Goal: Information Seeking & Learning: Learn about a topic

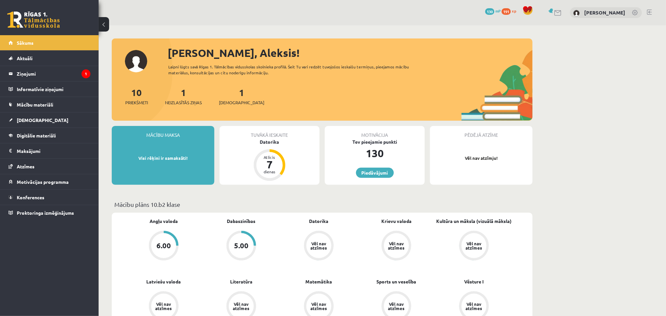
click at [58, 72] on legend "Ziņojumi 1" at bounding box center [54, 73] width 74 height 15
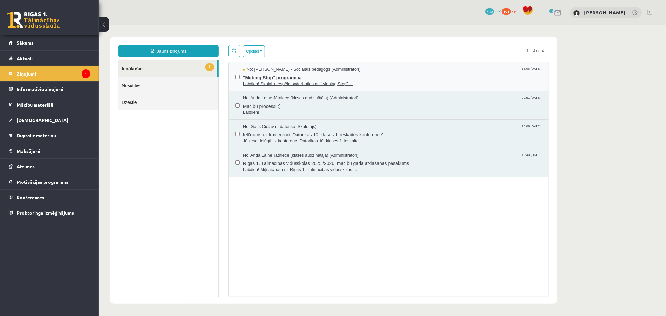
click at [294, 84] on span "Labdien! Skolai ir iespēja sadarboties ar "Mobing Stop" ..." at bounding box center [392, 84] width 299 height 6
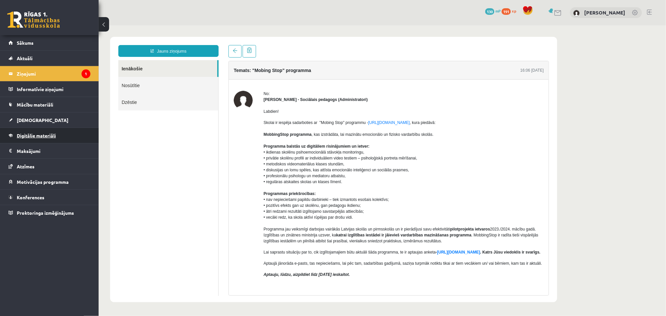
click at [44, 137] on span "Digitālie materiāli" at bounding box center [36, 136] width 39 height 6
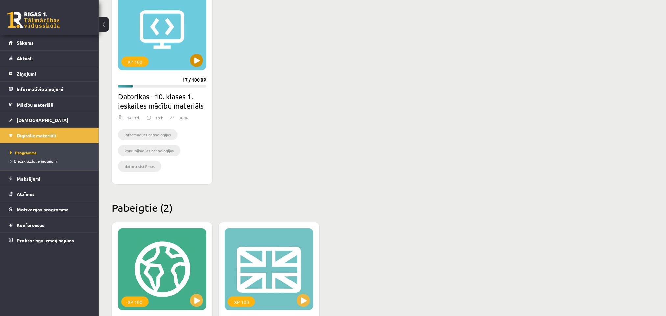
scroll to position [189, 0]
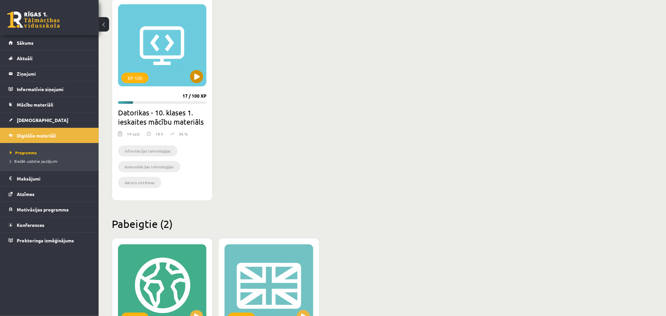
click at [194, 106] on div "XP 100 17 / 100 XP Datorikas - 10. klases 1. ieskaites mācību materiāls 14 uzd.…" at bounding box center [162, 99] width 101 height 203
click at [198, 81] on button at bounding box center [196, 76] width 13 height 13
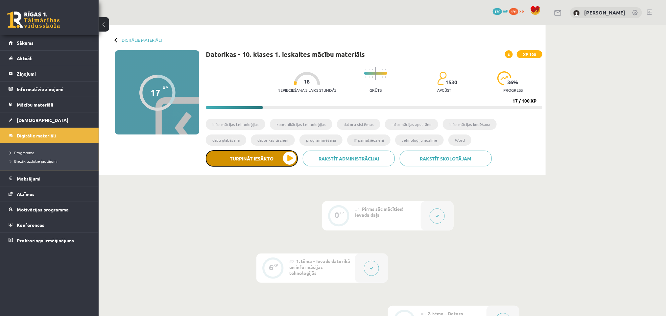
click at [245, 162] on button "Turpināt iesākto" at bounding box center [252, 158] width 92 height 16
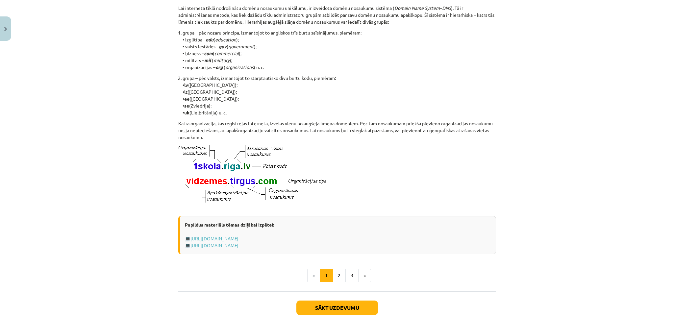
scroll to position [295, 0]
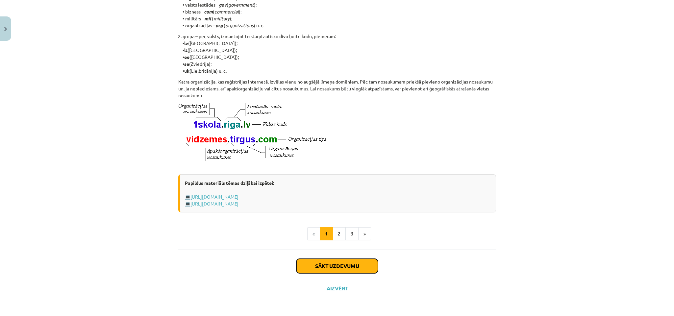
click at [328, 264] on button "Sākt uzdevumu" at bounding box center [337, 266] width 82 height 14
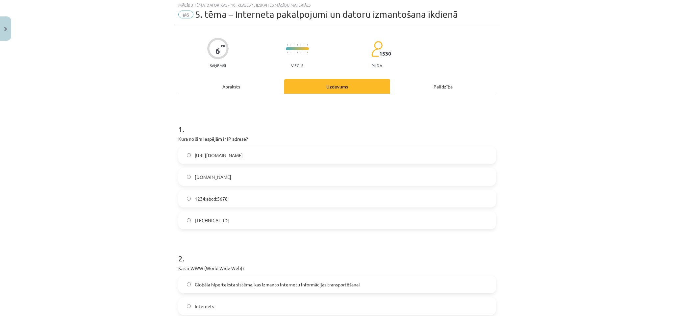
scroll to position [16, 0]
click at [197, 217] on label "[TECHNICAL_ID]" at bounding box center [337, 222] width 316 height 16
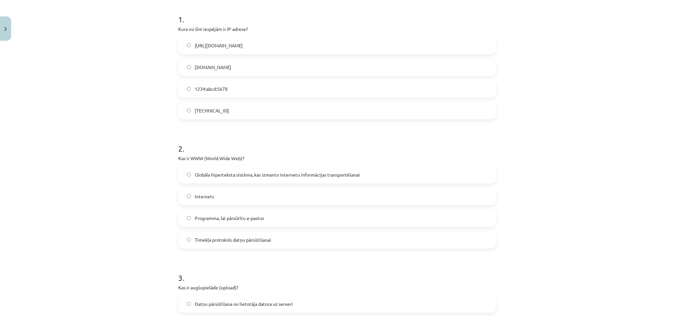
scroll to position [164, 0]
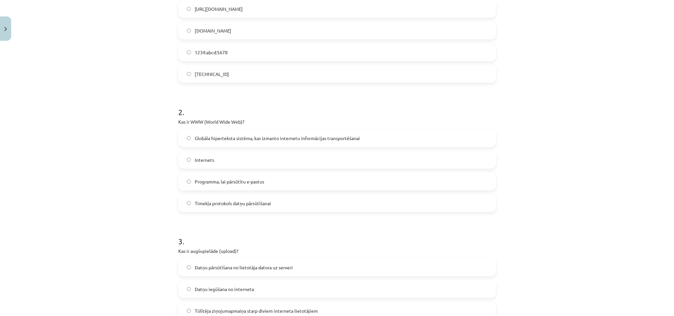
click at [192, 131] on label "Globāla hiperteksta sistēma, kas izmanto internetu informācijas transportēšanai" at bounding box center [337, 138] width 316 height 16
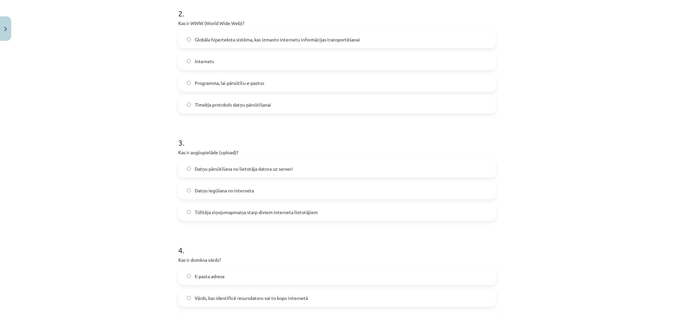
scroll to position [312, 0]
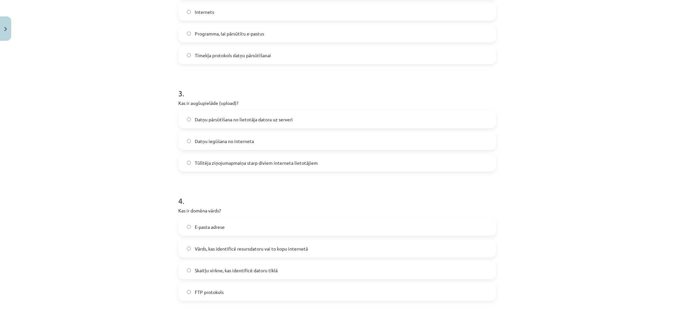
click at [211, 143] on span "Datņu iegūšana no interneta" at bounding box center [224, 141] width 59 height 7
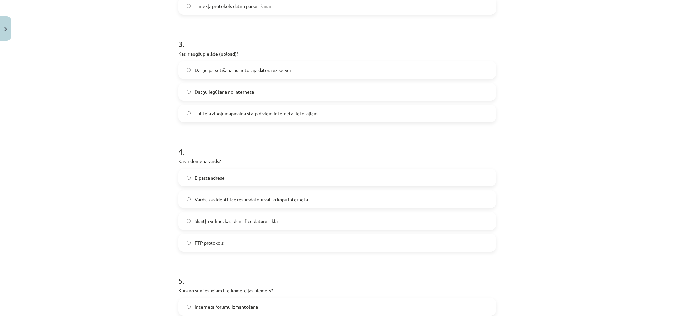
scroll to position [411, 0]
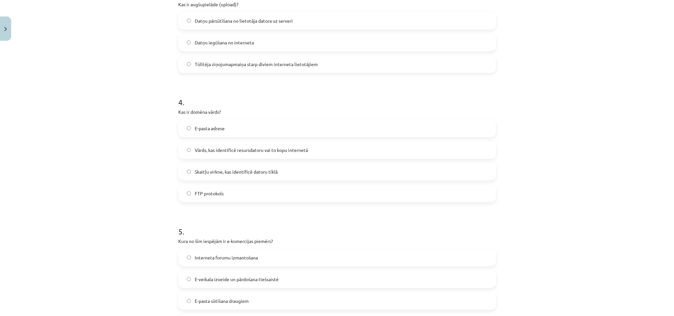
click at [183, 144] on label "Vārds, kas identificē resursdatoru vai to kopu internetā" at bounding box center [337, 150] width 316 height 16
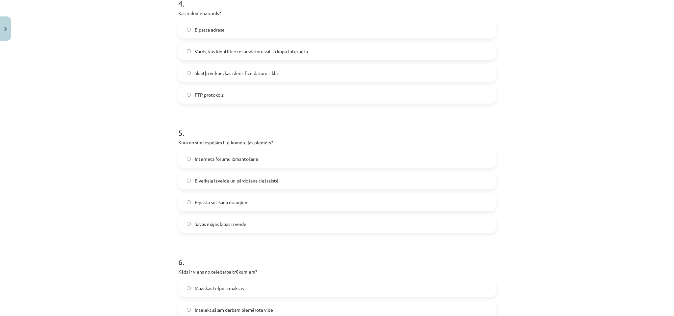
scroll to position [559, 0]
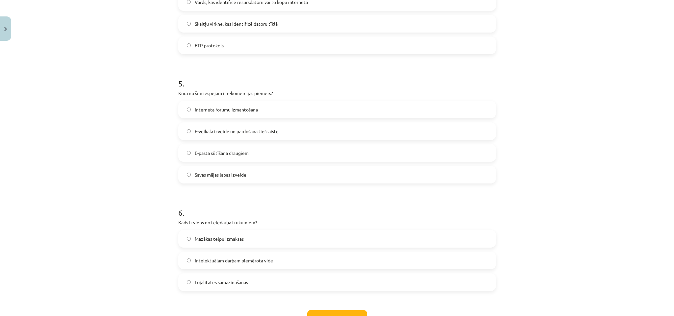
click at [195, 112] on span "Interneta forumu izmantošana" at bounding box center [226, 109] width 63 height 7
click at [199, 182] on label "Savas mājas lapas izveide" at bounding box center [337, 174] width 316 height 16
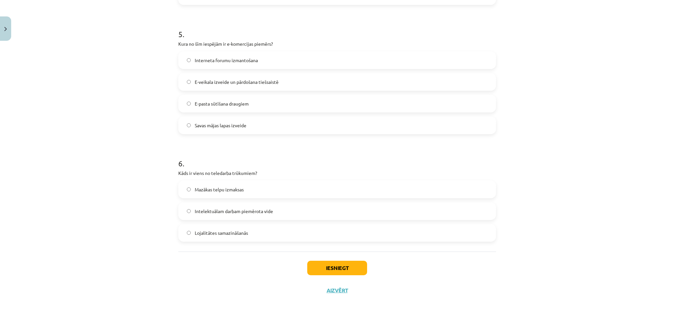
click at [198, 79] on span "E-veikala izveide un pārdošana tiešsaistē" at bounding box center [237, 82] width 84 height 7
click at [150, 150] on div "Mācību tēma: Datorikas - 10. klases 1. ieskaites mācību materiāls #6 5. tēma – …" at bounding box center [337, 158] width 674 height 316
click at [184, 213] on label "Intelektuālam darbam piemērota vide" at bounding box center [337, 209] width 316 height 16
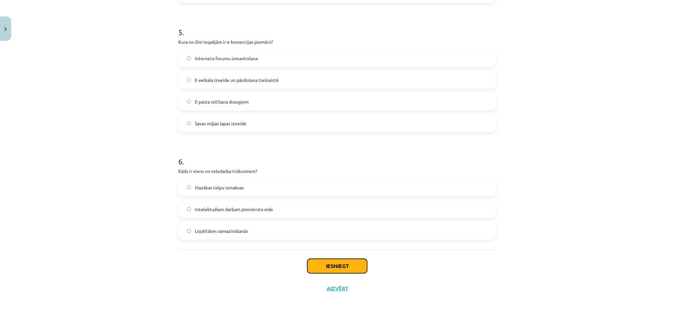
click at [345, 263] on button "Iesniegt" at bounding box center [337, 266] width 60 height 14
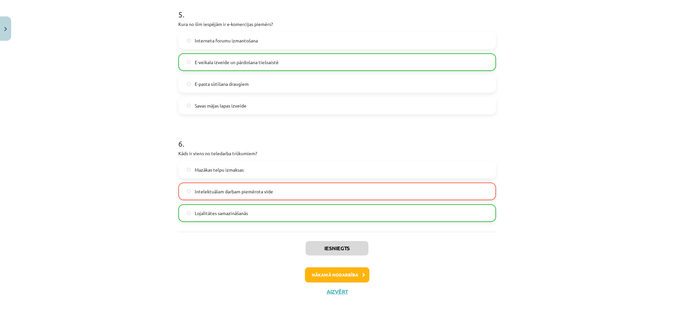
scroll to position [632, 0]
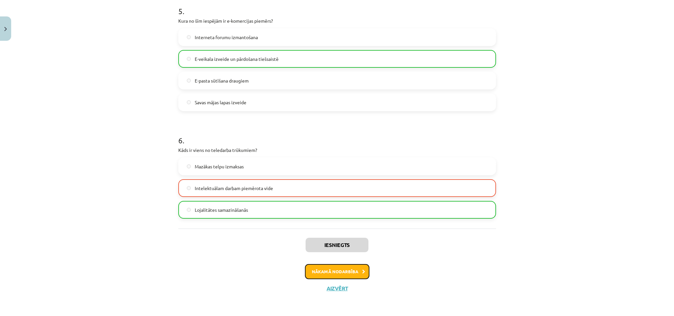
click at [345, 274] on button "Nākamā nodarbība" at bounding box center [337, 271] width 64 height 15
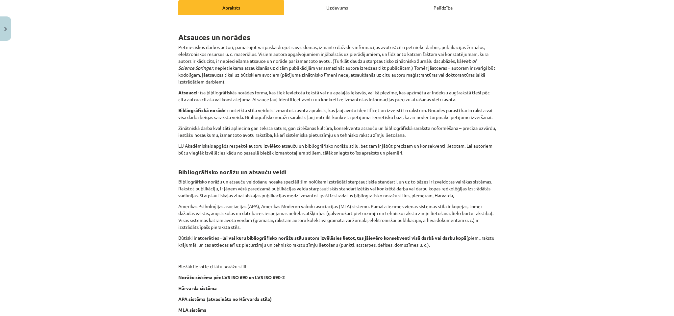
scroll to position [187, 0]
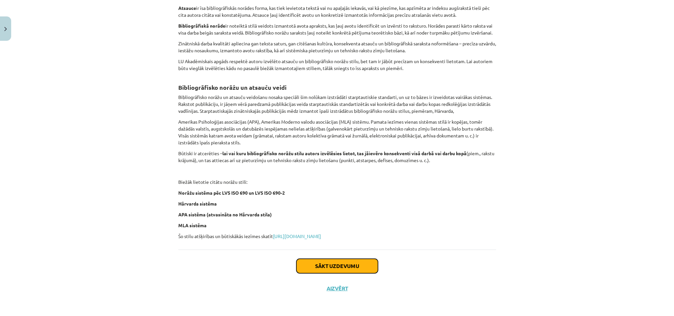
click at [338, 273] on button "Sākt uzdevumu" at bounding box center [337, 266] width 82 height 14
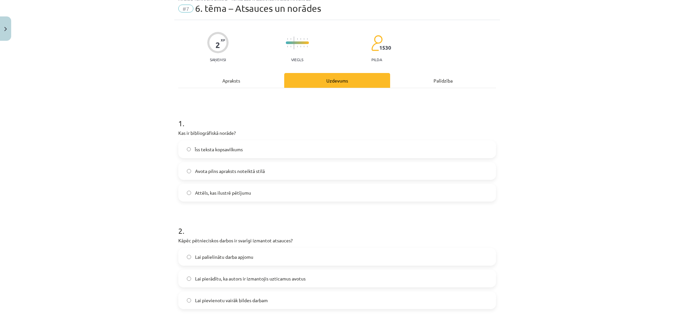
scroll to position [16, 0]
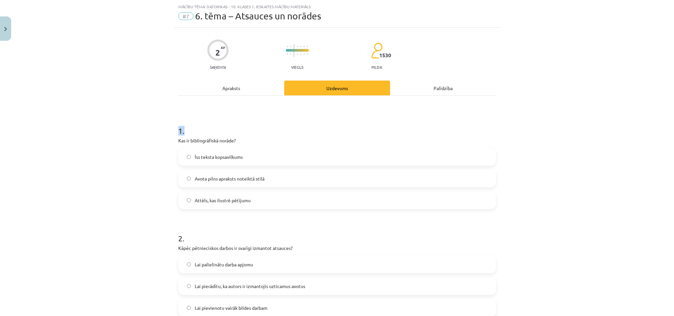
drag, startPoint x: 165, startPoint y: 123, endPoint x: 184, endPoint y: 129, distance: 19.7
click at [184, 129] on div "Mācību tēma: Datorikas - 10. klases 1. ieskaites mācību materiāls #7 6. tēma – …" at bounding box center [337, 158] width 674 height 316
click at [184, 129] on h1 "1 ." at bounding box center [337, 125] width 318 height 20
click at [205, 110] on div "1 . Kas ir bibliogrāfiskā norāde? Īss teksta kopsavilkums Avota pilns apraksts …" at bounding box center [337, 211] width 318 height 231
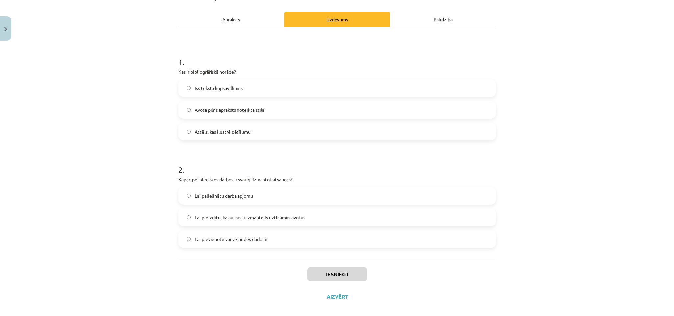
scroll to position [93, 0]
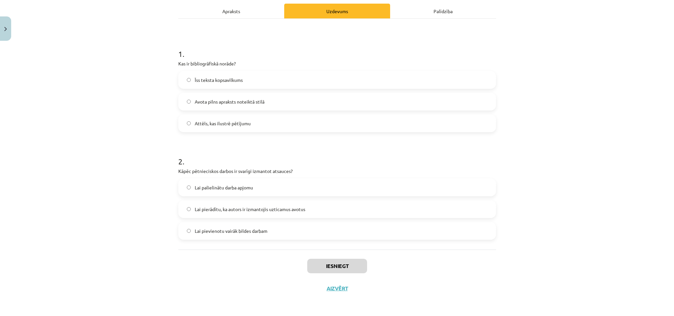
click at [166, 80] on div "Mācību tēma: Datorikas - 10. klases 1. ieskaites mācību materiāls #7 6. tēma – …" at bounding box center [337, 158] width 674 height 316
click at [267, 81] on label "Īss teksta kopsavilkums" at bounding box center [337, 80] width 316 height 16
click at [258, 107] on label "Avota pilns apraksts noteiktā stilā" at bounding box center [337, 101] width 316 height 16
click at [169, 160] on div "Mācību tēma: Datorikas - 10. klases 1. ieskaites mācību materiāls #7 6. tēma – …" at bounding box center [337, 158] width 674 height 316
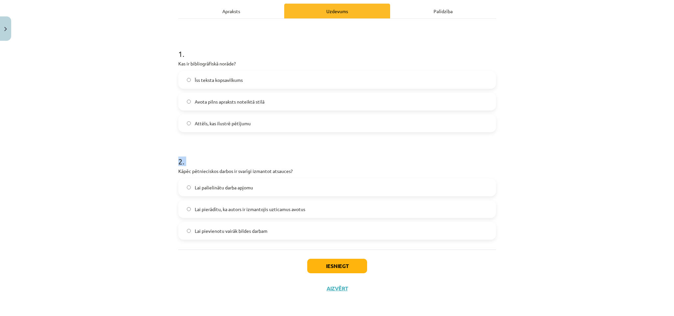
drag, startPoint x: 169, startPoint y: 160, endPoint x: 186, endPoint y: 162, distance: 17.5
click at [186, 162] on div "Mācību tēma: Datorikas - 10. klases 1. ieskaites mācību materiāls #7 6. tēma – …" at bounding box center [337, 158] width 674 height 316
click at [157, 157] on div "Mācību tēma: Datorikas - 10. klases 1. ieskaites mācību materiāls #7 6. tēma – …" at bounding box center [337, 158] width 674 height 316
drag, startPoint x: 167, startPoint y: 160, endPoint x: 183, endPoint y: 164, distance: 16.3
click at [183, 164] on div "Mācību tēma: Datorikas - 10. klases 1. ieskaites mācību materiāls #7 6. tēma – …" at bounding box center [337, 158] width 674 height 316
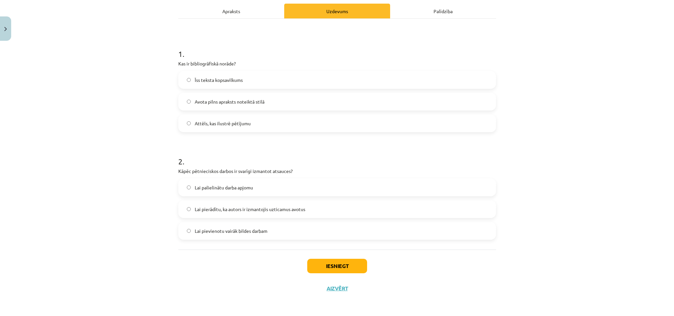
click at [225, 181] on label "Lai palielinātu darba apjomu" at bounding box center [337, 187] width 316 height 16
click at [103, 193] on div "Mācību tēma: Datorikas - 10. klases 1. ieskaites mācību materiāls #7 6. tēma – …" at bounding box center [337, 158] width 674 height 316
click at [335, 274] on div "Iesniegt Aizvērt" at bounding box center [337, 273] width 318 height 46
click at [333, 253] on div "Iesniegt Aizvērt" at bounding box center [337, 273] width 318 height 46
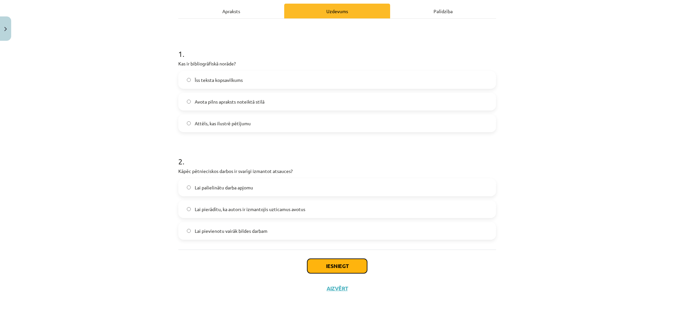
click at [319, 262] on button "Iesniegt" at bounding box center [337, 266] width 60 height 14
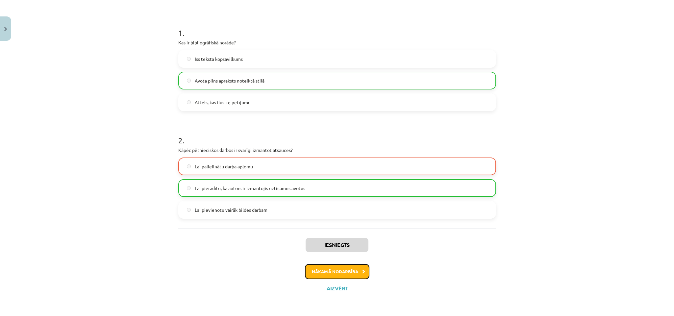
click at [330, 276] on button "Nākamā nodarbība" at bounding box center [337, 271] width 64 height 15
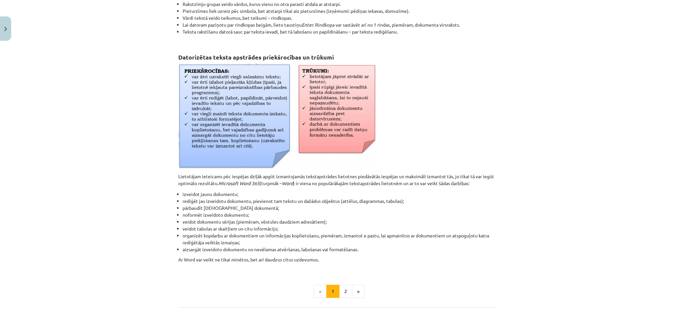
scroll to position [231, 0]
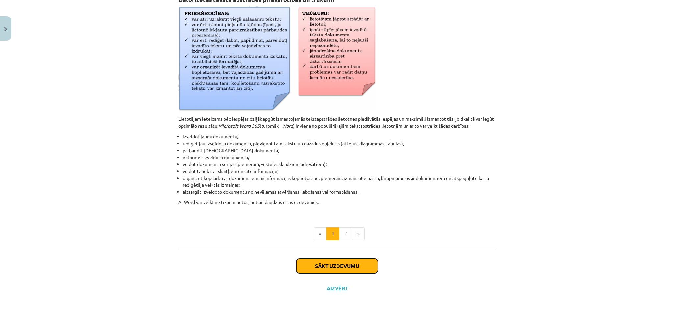
click at [334, 268] on button "Sākt uzdevumu" at bounding box center [337, 266] width 82 height 14
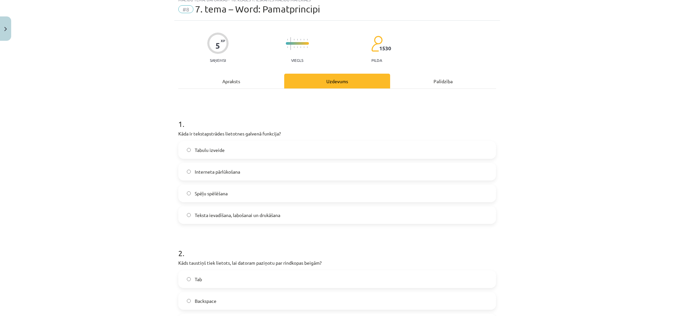
scroll to position [16, 0]
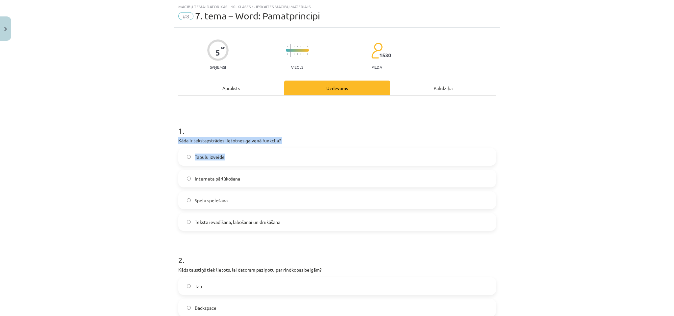
drag, startPoint x: 172, startPoint y: 139, endPoint x: 241, endPoint y: 143, distance: 69.2
click at [85, 141] on div "Mācību tēma: Datorikas - 10. klases 1. ieskaites mācību materiāls #8 7. tema – …" at bounding box center [337, 158] width 674 height 316
click at [220, 157] on span "Tabulu izveide" at bounding box center [210, 157] width 30 height 7
click at [126, 163] on div "Mācību tēma: Datorikas - 10. klases 1. ieskaites mācību materiāls #8 7. tema – …" at bounding box center [337, 158] width 674 height 316
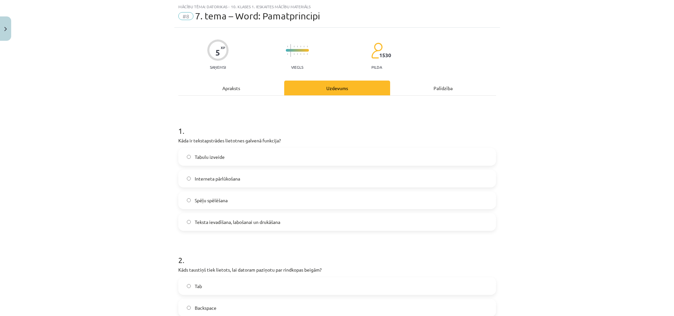
click at [139, 155] on div "Mācību tēma: Datorikas - 10. klases 1. ieskaites mācību materiāls #8 7. tema – …" at bounding box center [337, 158] width 674 height 316
click at [182, 223] on label "Teksta ievadīšana, labošanai un drukāšana" at bounding box center [337, 222] width 316 height 16
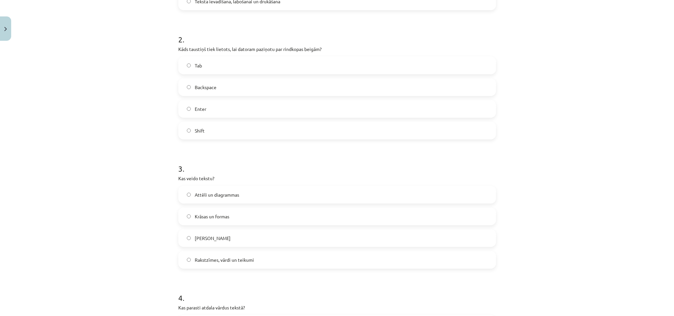
scroll to position [256, 0]
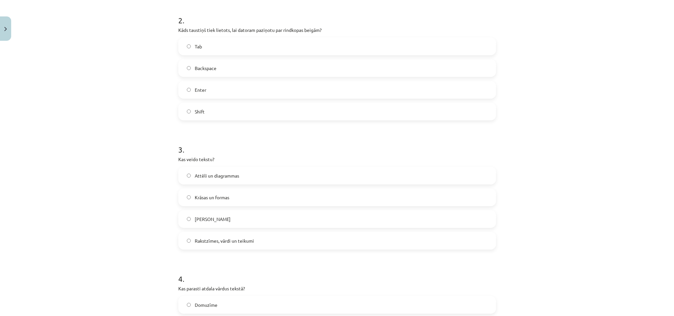
click at [151, 46] on div "Mācību tēma: Datorikas - 10. klases 1. ieskaites mācību materiāls #8 7. tema – …" at bounding box center [337, 158] width 674 height 316
click at [151, 45] on div "Mācību tēma: Datorikas - 10. klases 1. ieskaites mācību materiāls #8 7. tema – …" at bounding box center [337, 158] width 674 height 316
click at [216, 69] on label "Backspace" at bounding box center [337, 68] width 316 height 16
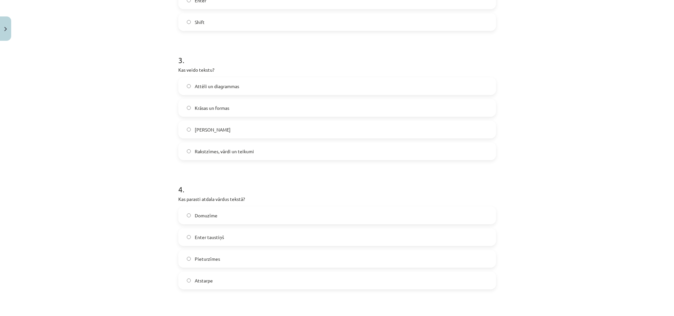
scroll to position [355, 0]
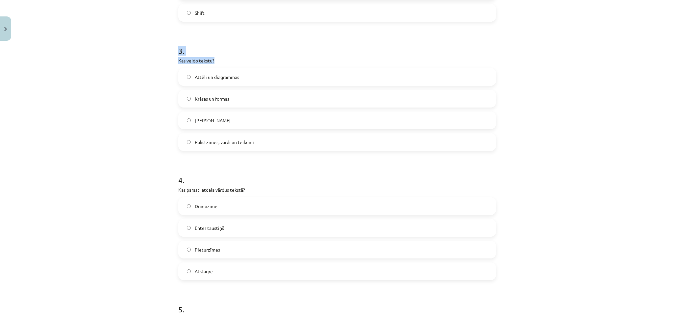
drag, startPoint x: 161, startPoint y: 54, endPoint x: 239, endPoint y: 62, distance: 78.4
click at [239, 62] on div "Mācību tēma: Datorikas - 10. klases 1. ieskaites mācību materiāls #8 7. tema – …" at bounding box center [337, 158] width 674 height 316
click at [239, 62] on p "Kas veido tekstu?" at bounding box center [337, 60] width 318 height 7
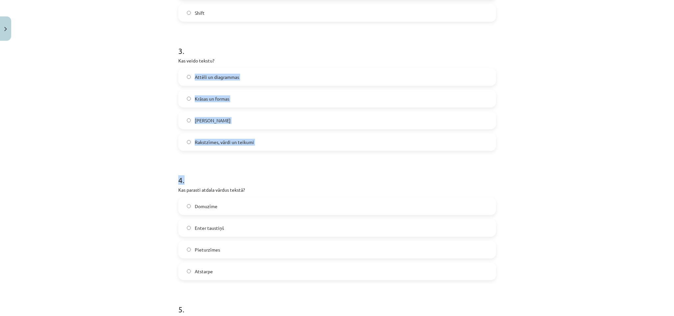
drag, startPoint x: 159, startPoint y: 78, endPoint x: 285, endPoint y: 175, distance: 158.9
click at [285, 175] on div "Mācību tēma: Datorikas - 10. klases 1. ieskaites mācību materiāls #8 7. tema – …" at bounding box center [337, 158] width 674 height 316
click at [285, 175] on h1 "4 ." at bounding box center [337, 174] width 318 height 20
drag, startPoint x: 147, startPoint y: 77, endPoint x: 154, endPoint y: 77, distance: 6.9
click at [153, 77] on div "Mācību tēma: Datorikas - 10. klases 1. ieskaites mācību materiāls #8 7. tema – …" at bounding box center [337, 158] width 674 height 316
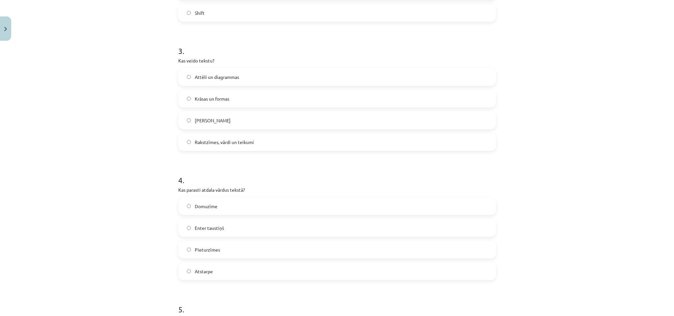
drag, startPoint x: 167, startPoint y: 77, endPoint x: 179, endPoint y: 77, distance: 11.8
click at [179, 77] on div "Mācību tēma: Datorikas - 10. klases 1. ieskaites mācību materiāls #8 7. tema – …" at bounding box center [337, 158] width 674 height 316
click at [179, 77] on label "Attēli un diagrammas" at bounding box center [337, 77] width 316 height 16
click at [152, 81] on div "Mācību tēma: Datorikas - 10. klases 1. ieskaites mācību materiāls #8 7. tema – …" at bounding box center [337, 158] width 674 height 316
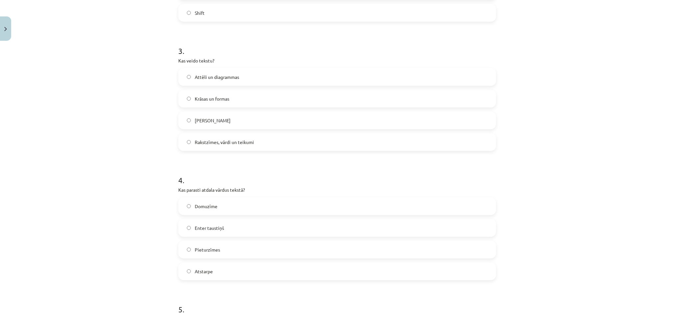
click at [135, 141] on div "Mācību tēma: Datorikas - 10. klases 1. ieskaites mācību materiāls #8 7. tema – …" at bounding box center [337, 158] width 674 height 316
click at [245, 159] on form "1 . Kāda ir tekstapstrādes lietotnes galvenā funkcija? Tabulu izveide Interneta…" at bounding box center [337, 81] width 318 height 611
click at [149, 138] on div "Mācību tēma: Datorikas - 10. klases 1. ieskaites mācību materiāls #8 7. tema – …" at bounding box center [337, 158] width 674 height 316
click at [179, 142] on label "Rakstzīmes, vārdi un teikumi" at bounding box center [337, 142] width 316 height 16
click at [148, 140] on div "Mācību tēma: Datorikas - 10. klases 1. ieskaites mācību materiāls #8 7. tema – …" at bounding box center [337, 158] width 674 height 316
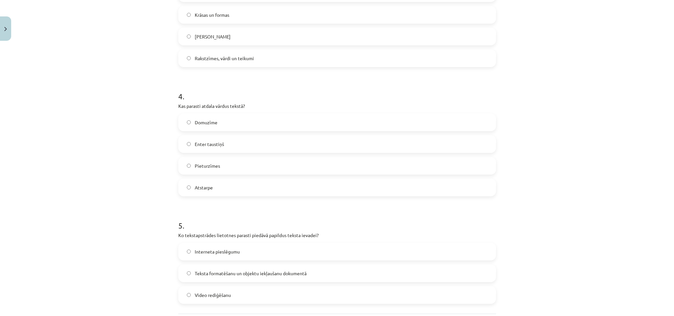
scroll to position [453, 0]
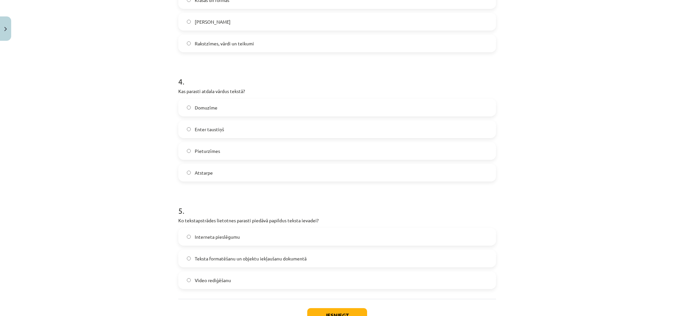
click at [214, 173] on label "Atstarpe" at bounding box center [337, 172] width 316 height 16
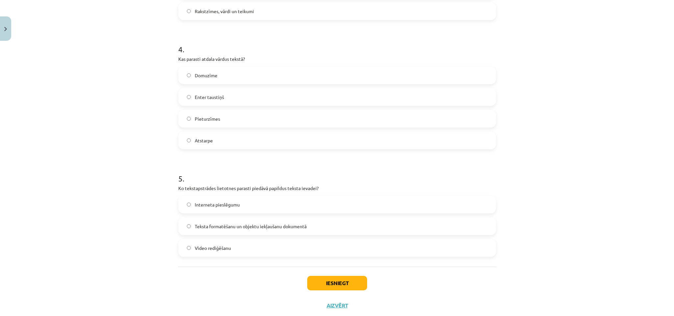
scroll to position [503, 0]
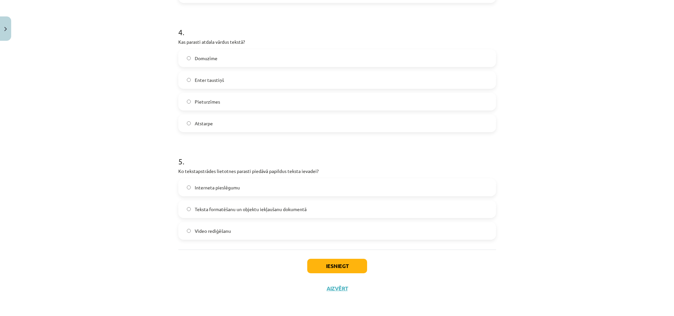
click at [227, 188] on span "Interneta pieslēgumu" at bounding box center [217, 187] width 45 height 7
click at [208, 208] on span "Teksta formatēšanu un objektu iekļaušanu dokumentā" at bounding box center [251, 209] width 112 height 7
click at [337, 268] on button "Iesniegt" at bounding box center [337, 266] width 60 height 14
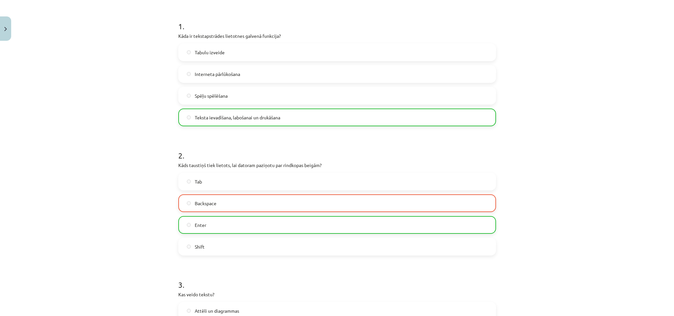
scroll to position [99, 0]
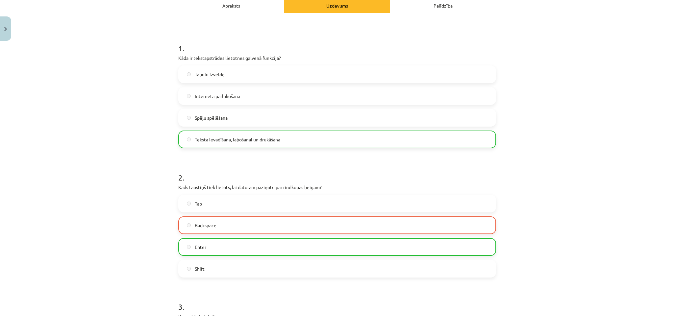
drag, startPoint x: 169, startPoint y: 59, endPoint x: 177, endPoint y: 77, distance: 20.3
click at [177, 77] on div "Mācību tēma: Datorikas - 10. klases 1. ieskaites mācību materiāls #8 7. tema – …" at bounding box center [337, 158] width 674 height 316
click at [155, 77] on div "Mācību tēma: Datorikas - 10. klases 1. ieskaites mācību materiāls #8 7. tema – …" at bounding box center [337, 158] width 674 height 316
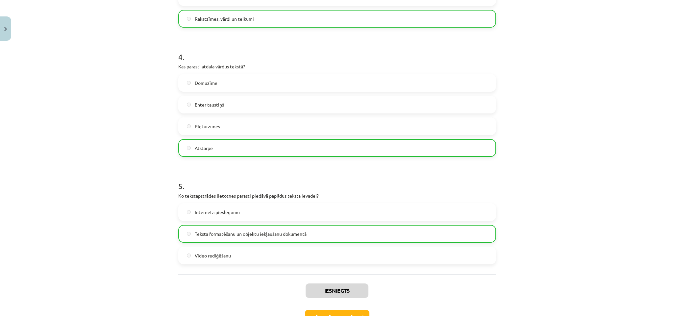
scroll to position [524, 0]
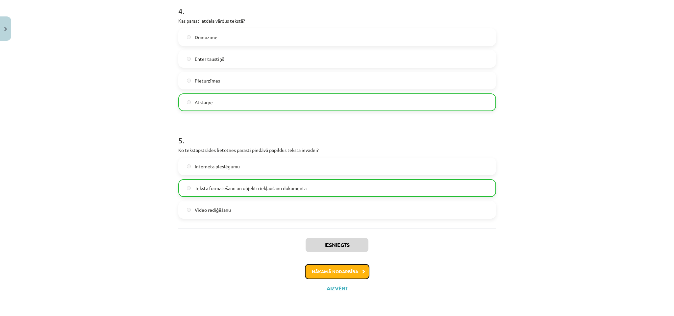
click at [331, 273] on button "Nākamā nodarbība" at bounding box center [337, 271] width 64 height 15
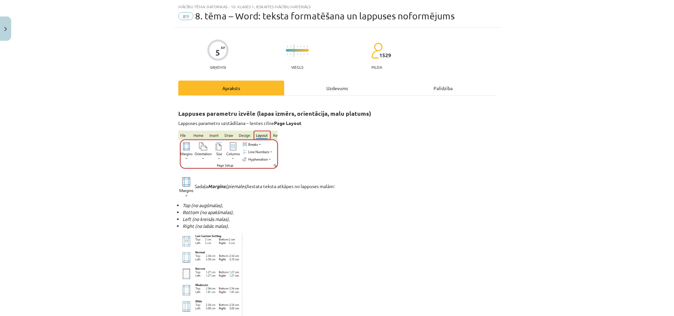
click at [90, 147] on div "Mācību tēma: Datorikas - 10. klases 1. ieskaites mācību materiāls #9 8. tēma – …" at bounding box center [337, 158] width 674 height 316
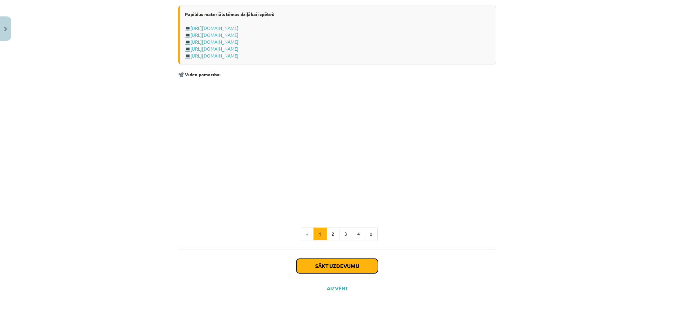
click at [352, 261] on button "Sākt uzdevumu" at bounding box center [337, 266] width 82 height 14
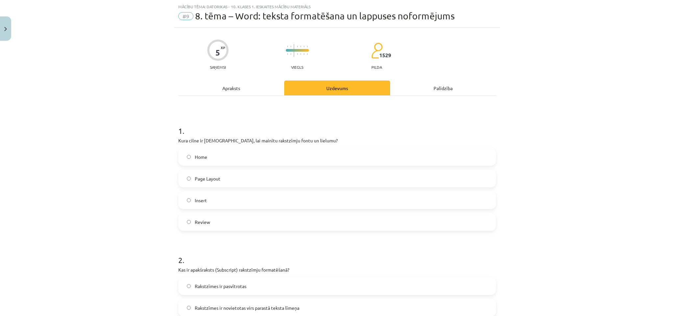
scroll to position [65, 0]
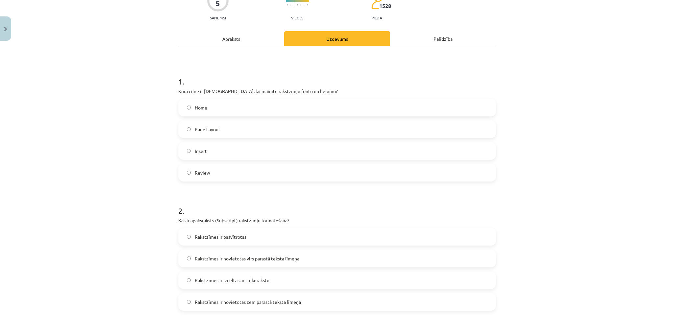
click at [189, 154] on label "Insert" at bounding box center [337, 151] width 316 height 16
click at [107, 128] on div "Mācību tēma: Datorikas - 10. klases 1. ieskaites mācību materiāls #9 8. tēma – …" at bounding box center [337, 158] width 674 height 316
click at [188, 111] on label "Home" at bounding box center [337, 107] width 316 height 16
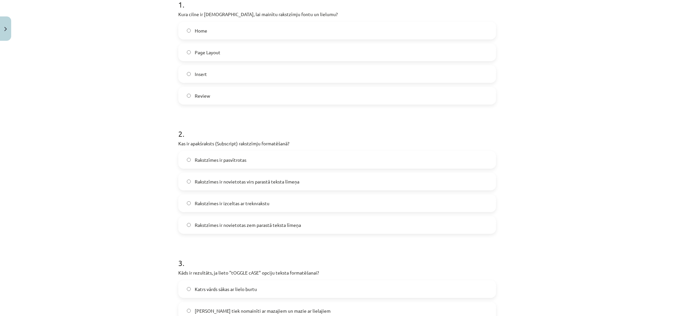
scroll to position [164, 0]
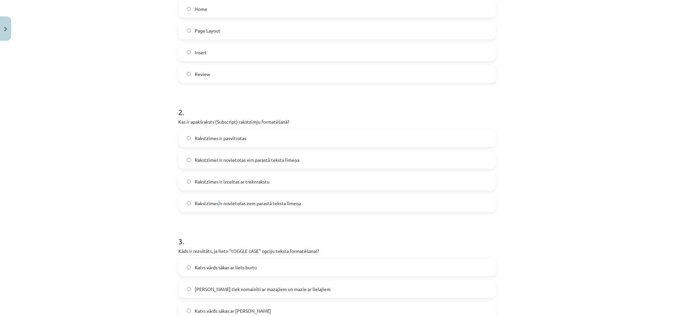
click at [216, 199] on label "Rakstzīmes ir novietotas zem parastā teksta līmeņa" at bounding box center [337, 203] width 316 height 16
click at [199, 201] on span "Rakstzīmes ir novietotas zem parastā teksta līmeņa" at bounding box center [248, 203] width 106 height 7
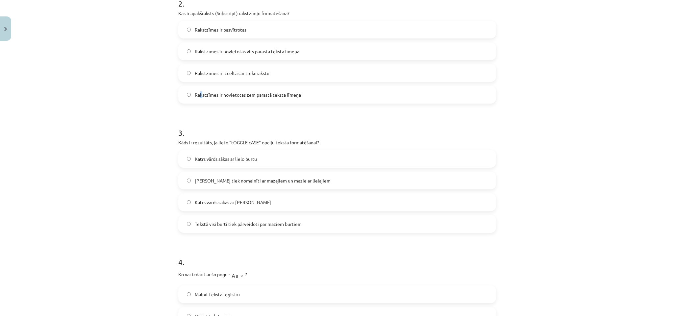
scroll to position [312, 0]
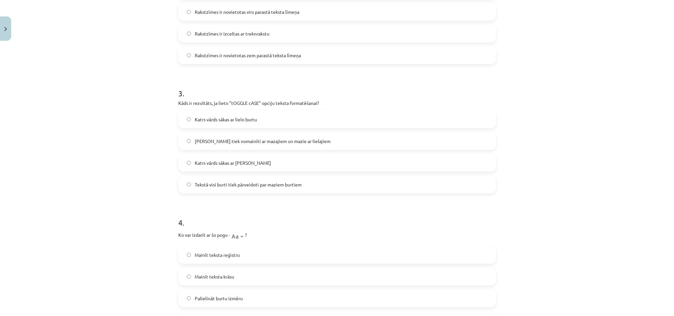
click at [186, 59] on label "Rakstzīmes ir novietotas zem parastā teksta līmeņa" at bounding box center [337, 55] width 316 height 16
click at [108, 85] on div "Mācību tēma: Datorikas - 10. klases 1. ieskaites mācību materiāls #9 8. tēma – …" at bounding box center [337, 158] width 674 height 316
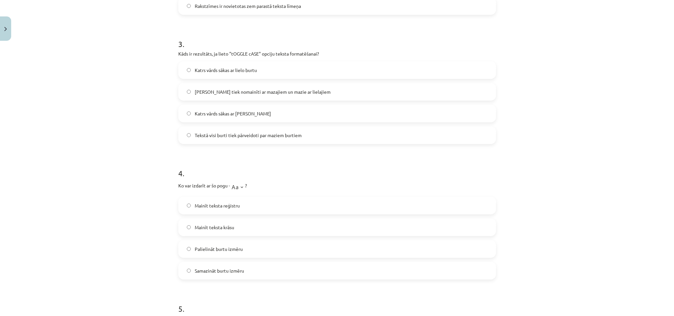
click at [215, 73] on span "Katrs vārds sākas ar lielo burtu" at bounding box center [226, 70] width 62 height 7
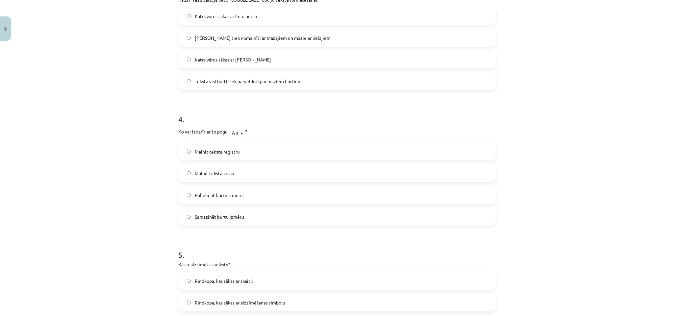
scroll to position [509, 0]
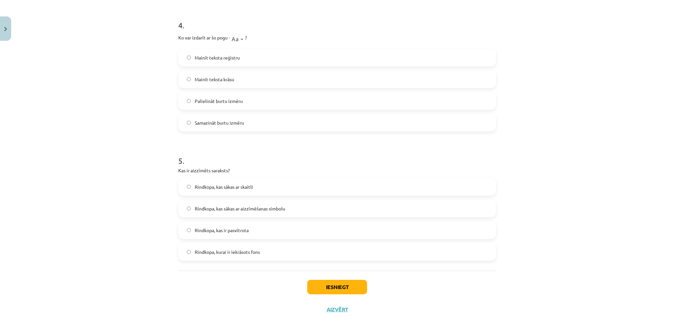
click at [206, 114] on label "Samazināt burtu izmēru" at bounding box center [337, 122] width 316 height 16
click at [216, 87] on label "Mainīt teksta krāsu" at bounding box center [337, 79] width 316 height 16
click at [226, 233] on span "Rindkopa, kas ir pasvītrota" at bounding box center [222, 230] width 54 height 7
drag, startPoint x: 357, startPoint y: 301, endPoint x: 360, endPoint y: 288, distance: 13.0
click at [357, 301] on div "Iesniegt Aizvērt" at bounding box center [337, 294] width 318 height 46
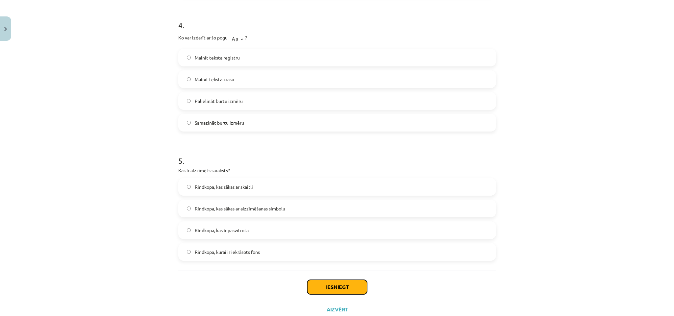
click at [350, 284] on button "Iesniegt" at bounding box center [337, 287] width 60 height 14
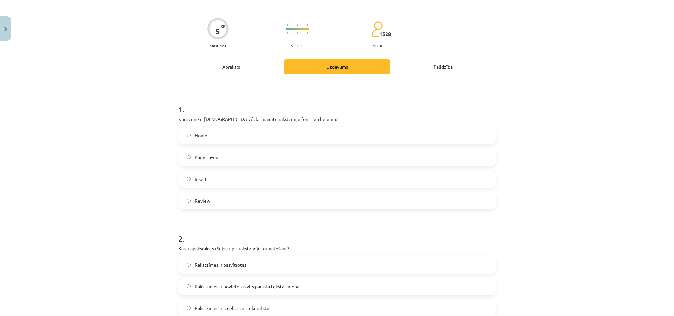
scroll to position [0, 0]
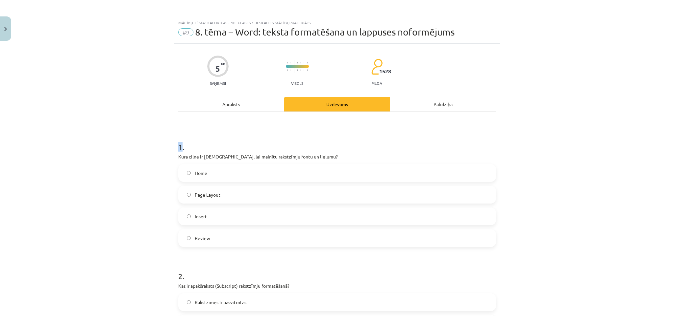
drag, startPoint x: 159, startPoint y: 140, endPoint x: 179, endPoint y: 149, distance: 21.6
click at [179, 149] on div "Mācību tēma: Datorikas - 10. klases 1. ieskaites mācību materiāls #9 8. tēma – …" at bounding box center [337, 158] width 674 height 316
click at [163, 150] on div "Mācību tēma: Datorikas - 10. klases 1. ieskaites mācību materiāls #9 8. tēma – …" at bounding box center [337, 158] width 674 height 316
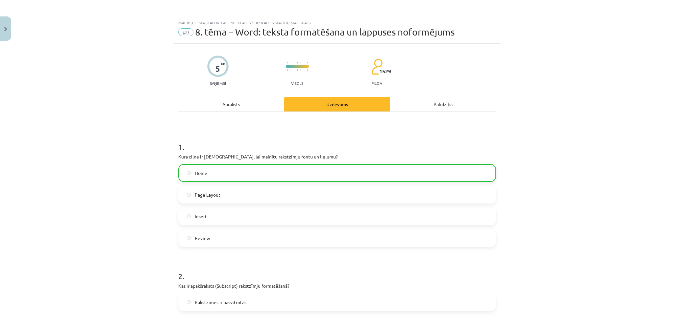
drag, startPoint x: 168, startPoint y: 148, endPoint x: 175, endPoint y: 147, distance: 7.0
click at [175, 147] on div "Mācību tēma: Datorikas - 10. klases 1. ieskaites mācību materiāls #9 8. tēma – …" at bounding box center [337, 158] width 674 height 316
click at [130, 196] on div "Mācību tēma: Datorikas - 10. klases 1. ieskaites mācību materiāls #9 8. tēma – …" at bounding box center [337, 158] width 674 height 316
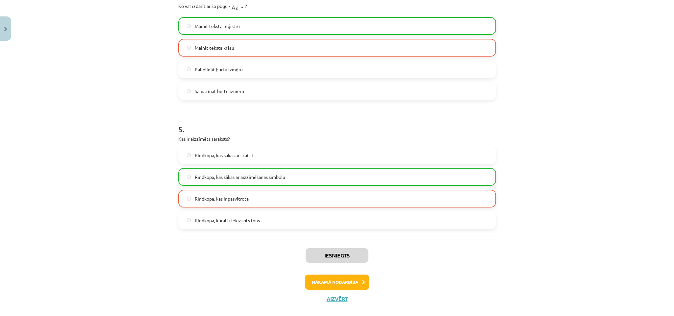
scroll to position [552, 0]
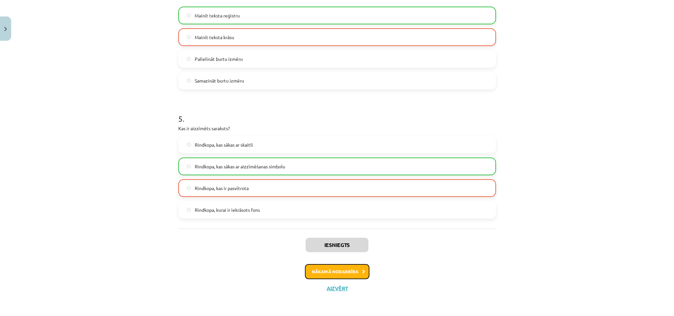
click at [335, 270] on button "Nākamā nodarbība" at bounding box center [337, 271] width 64 height 15
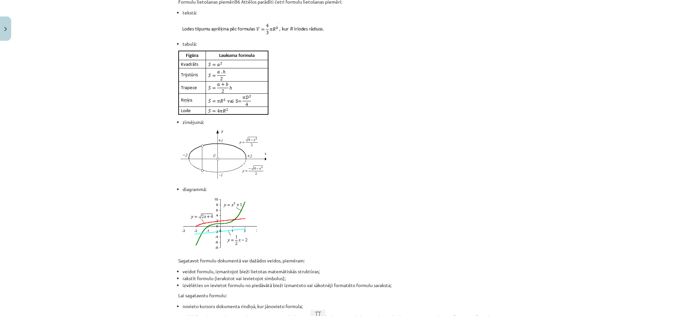
click at [335, 270] on div "Simbolu ievietošana Simbolu ievietošana — lentes cilne Insert Papildus materiāl…" at bounding box center [337, 264] width 318 height 1397
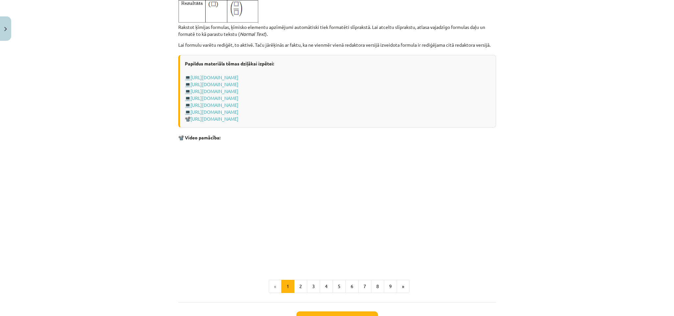
scroll to position [1310, 0]
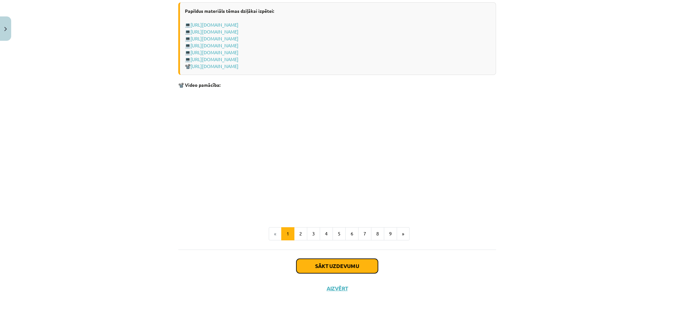
click at [335, 270] on button "Sākt uzdevumu" at bounding box center [337, 266] width 82 height 14
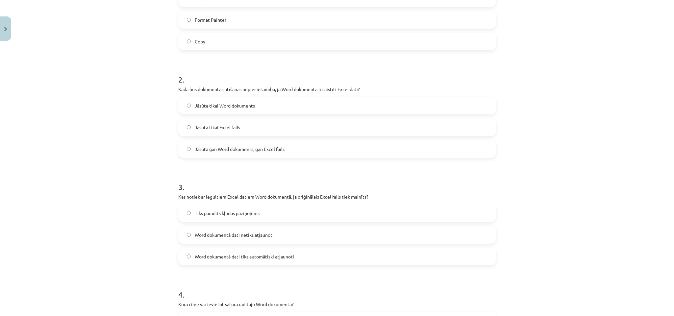
scroll to position [0, 0]
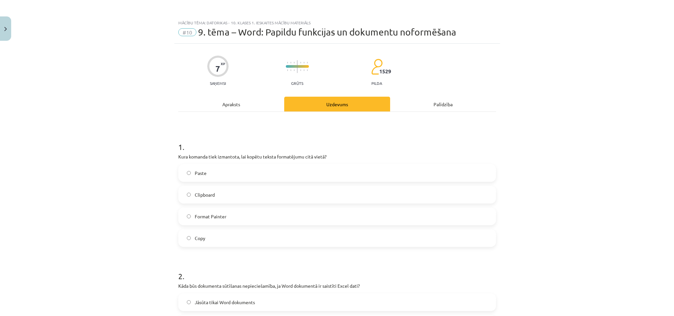
click at [184, 180] on label "Paste" at bounding box center [337, 173] width 316 height 16
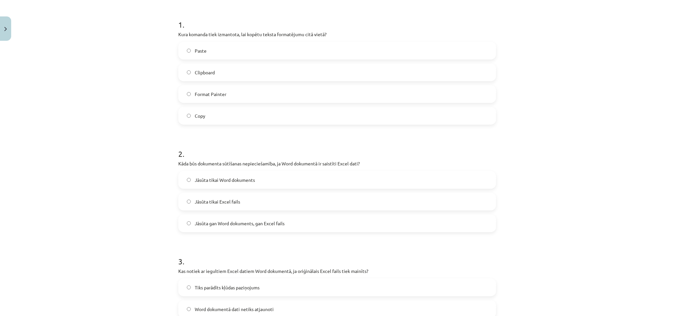
scroll to position [148, 0]
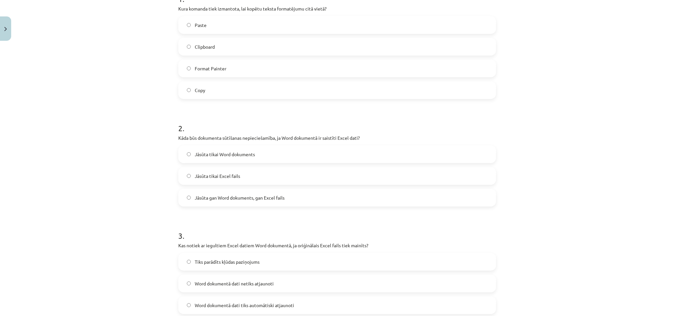
click at [205, 138] on p "Kāda būs dokumenta sūtīšanas nepieciešamība, ja Word dokumentā ir saistīti Exce…" at bounding box center [337, 138] width 318 height 7
click at [199, 155] on span "Jāsūta tikai Word dokuments" at bounding box center [225, 154] width 60 height 7
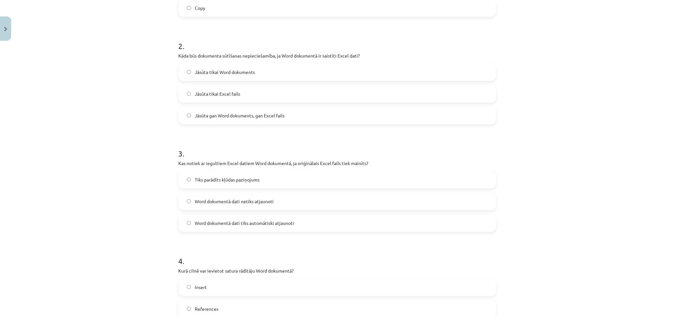
scroll to position [247, 0]
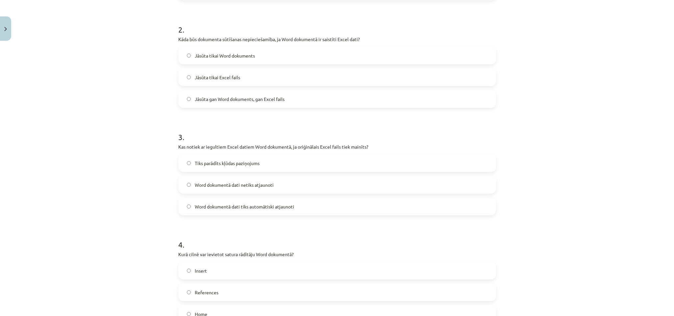
click at [214, 95] on label "Jāsūta gan Word dokuments, gan Excel fails" at bounding box center [337, 99] width 316 height 16
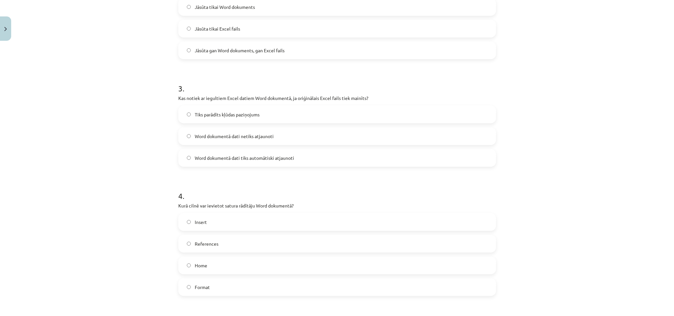
click at [233, 139] on span "Word dokumentā dati netiks atjaunoti" at bounding box center [234, 136] width 79 height 7
click at [227, 166] on label "Word dokumentā dati tiks automātiski atjaunoti" at bounding box center [337, 158] width 316 height 16
click at [226, 140] on label "Word dokumentā dati netiks atjaunoti" at bounding box center [337, 136] width 316 height 16
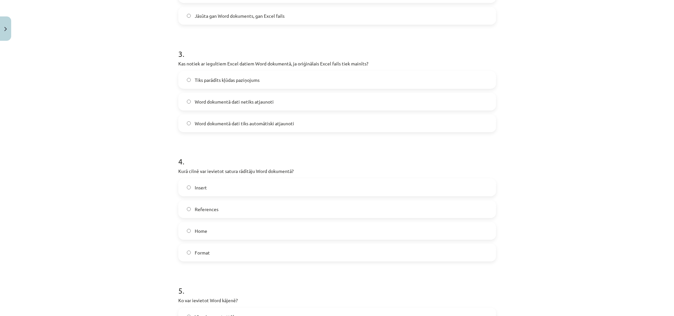
scroll to position [345, 0]
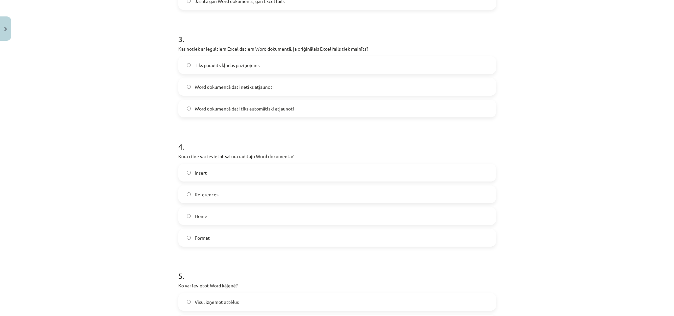
click at [224, 218] on label "Home" at bounding box center [337, 216] width 316 height 16
click at [225, 168] on label "Insert" at bounding box center [337, 172] width 316 height 16
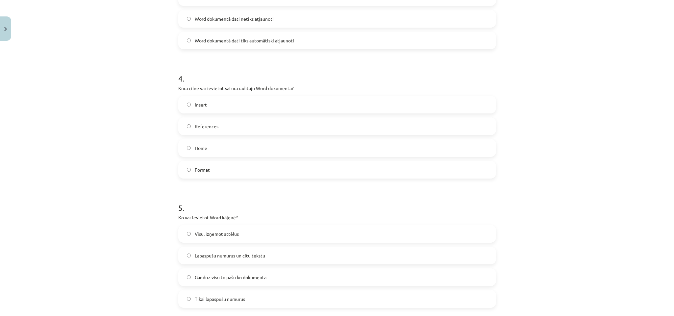
scroll to position [493, 0]
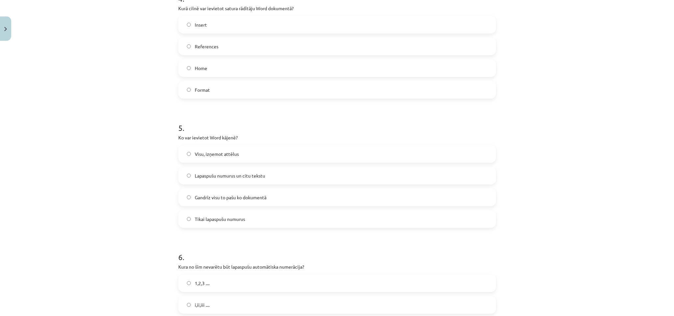
click at [222, 217] on span "Tikai lapaspušu numurus" at bounding box center [220, 219] width 50 height 7
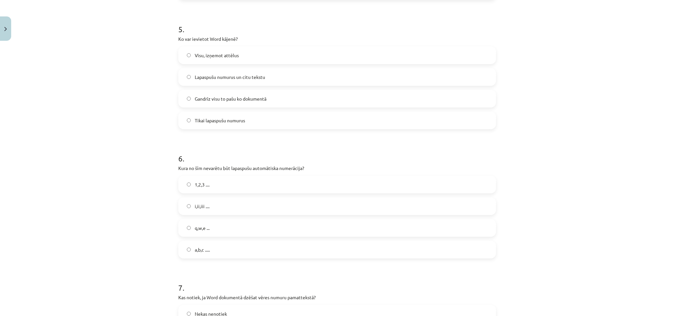
click at [232, 207] on label "i,ii,iii ...." at bounding box center [337, 206] width 316 height 16
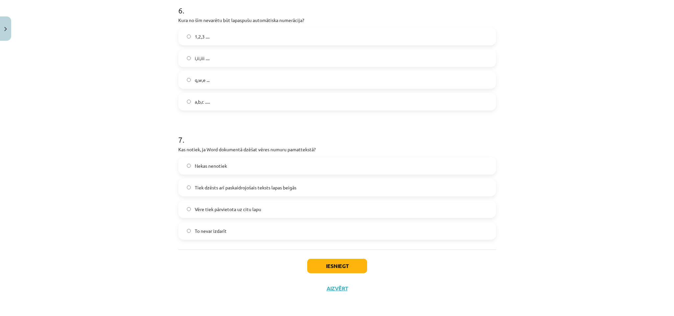
click at [195, 223] on label "To nevar izdarīt" at bounding box center [337, 231] width 316 height 16
click at [371, 274] on div "Iesniegt Aizvērt" at bounding box center [337, 273] width 318 height 46
click at [353, 267] on button "Iesniegt" at bounding box center [337, 266] width 60 height 14
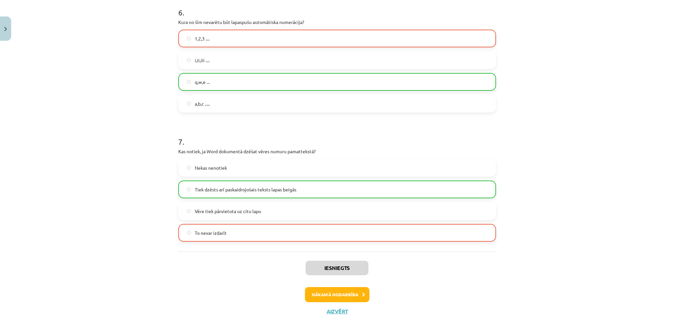
scroll to position [761, 0]
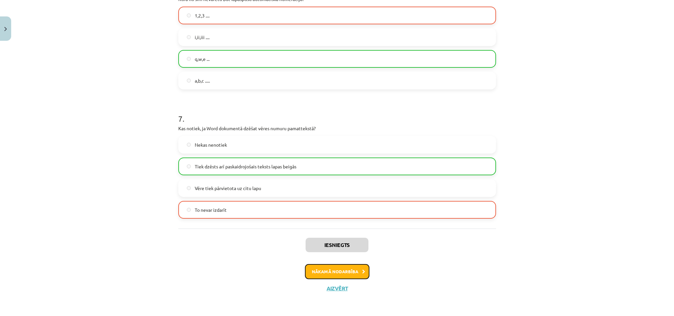
click at [353, 267] on button "Nākamā nodarbība" at bounding box center [337, 271] width 64 height 15
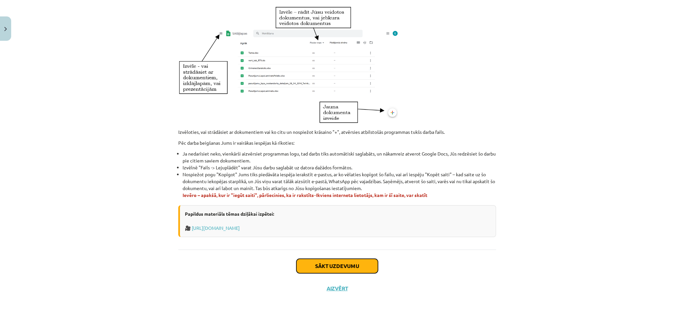
click at [353, 267] on button "Sākt uzdevumu" at bounding box center [337, 266] width 82 height 14
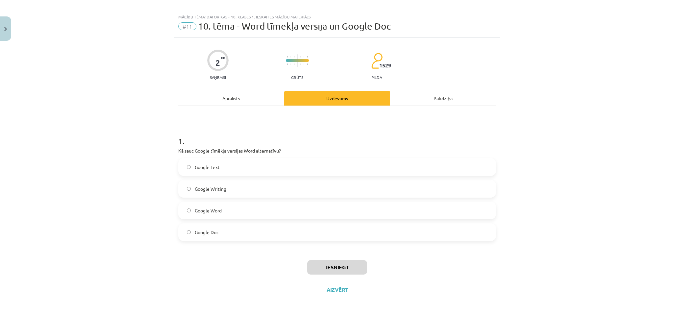
scroll to position [7, 0]
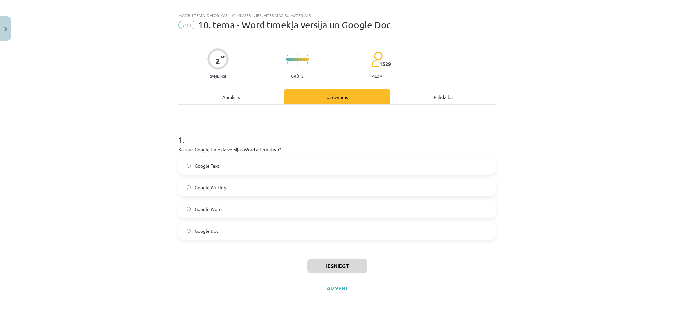
drag, startPoint x: 610, startPoint y: 8, endPoint x: 488, endPoint y: 94, distance: 148.9
click at [488, 94] on div "Palīdzība" at bounding box center [443, 96] width 106 height 15
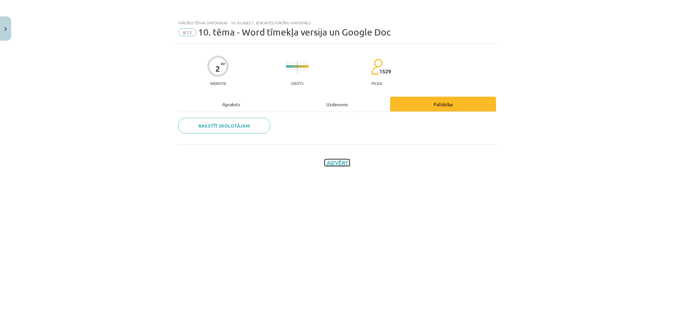
click at [334, 162] on button "Aizvērt" at bounding box center [337, 163] width 25 height 7
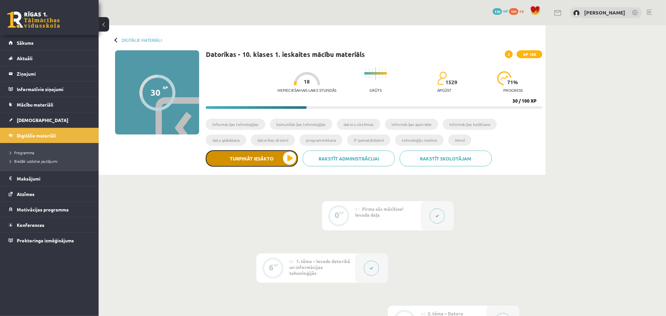
click at [276, 157] on button "Turpināt iesākto" at bounding box center [252, 158] width 92 height 16
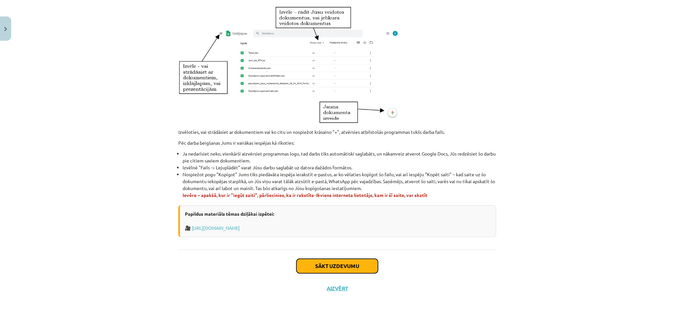
click at [345, 271] on button "Sākt uzdevumu" at bounding box center [337, 266] width 82 height 14
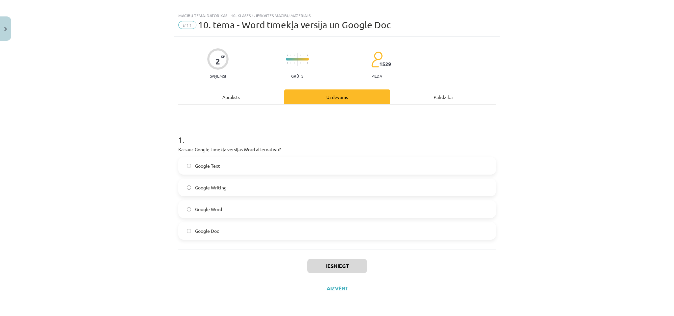
scroll to position [7, 0]
click at [271, 230] on label "Google Doc" at bounding box center [337, 231] width 316 height 16
click at [330, 267] on button "Iesniegt" at bounding box center [337, 266] width 60 height 14
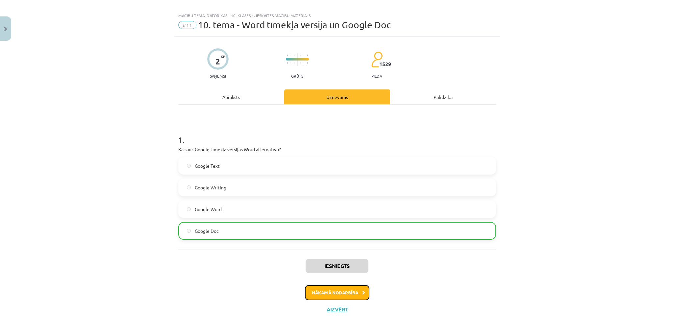
click at [338, 298] on button "Nākamā nodarbība" at bounding box center [337, 292] width 64 height 15
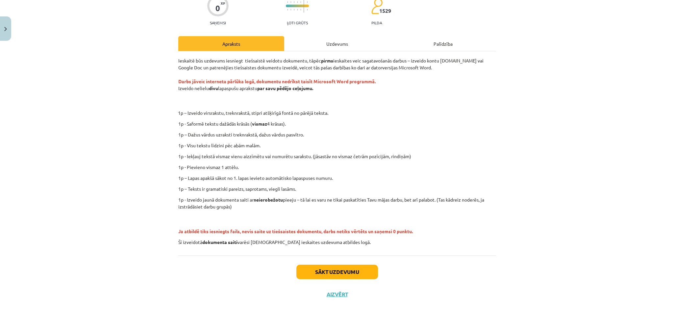
scroll to position [66, 0]
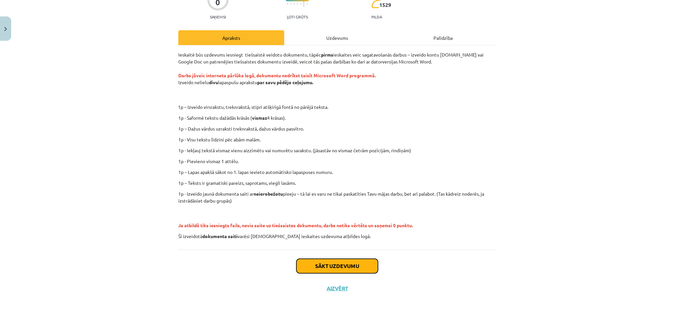
click at [349, 272] on button "Sākt uzdevumu" at bounding box center [337, 266] width 82 height 14
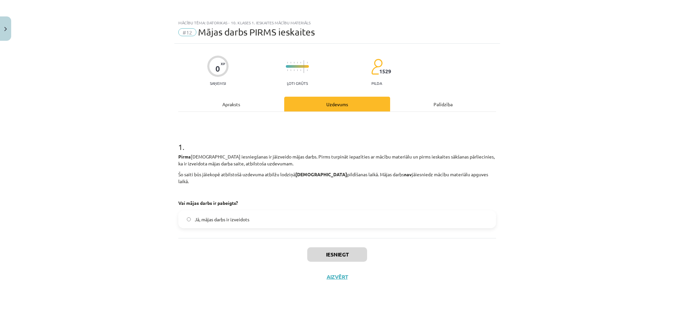
scroll to position [0, 0]
click at [252, 212] on label "Jā, mājas darbs ir izveidots" at bounding box center [337, 219] width 316 height 16
click at [335, 251] on button "Iesniegt" at bounding box center [337, 254] width 60 height 14
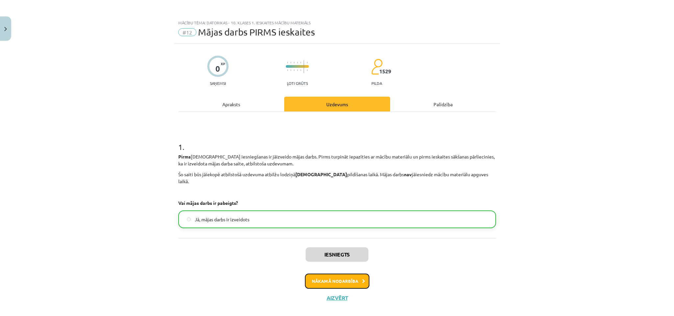
click at [336, 274] on button "Nākamā nodarbība" at bounding box center [337, 281] width 64 height 15
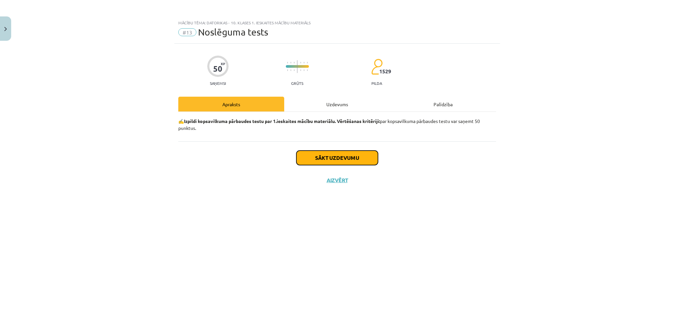
click at [321, 159] on button "Sākt uzdevumu" at bounding box center [337, 158] width 82 height 14
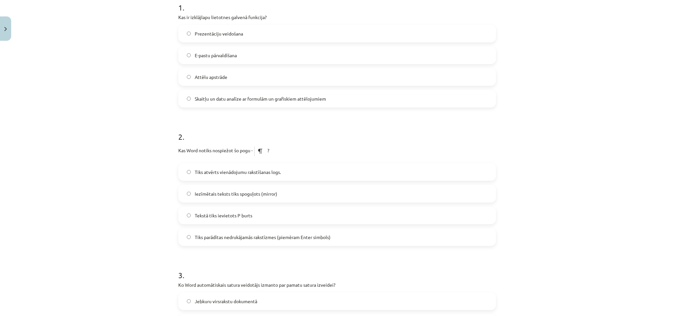
scroll to position [122, 0]
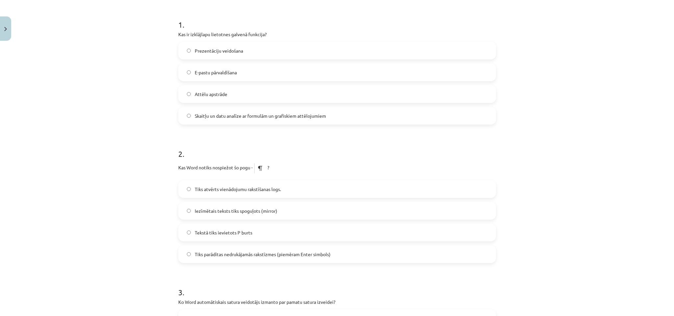
click at [217, 110] on label "Skaitļu un datu analīze ar formulām un grafiskiem attēlojumiem" at bounding box center [337, 116] width 316 height 16
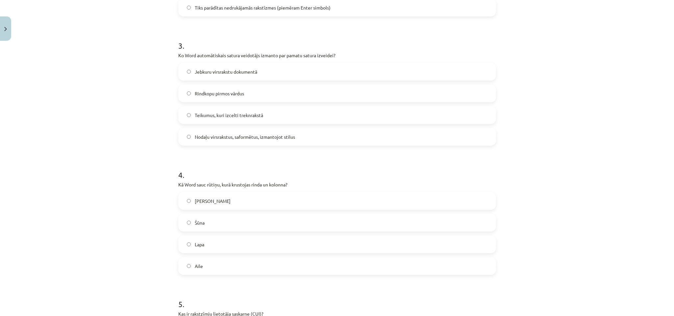
scroll to position [418, 0]
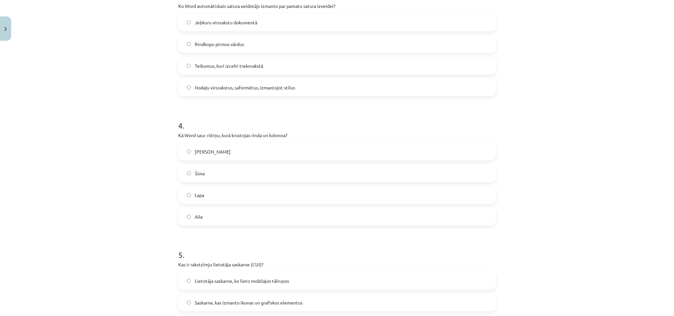
click at [253, 299] on span "Saskarne, kas izmanto ikonas un grafiskos elementus" at bounding box center [249, 302] width 108 height 7
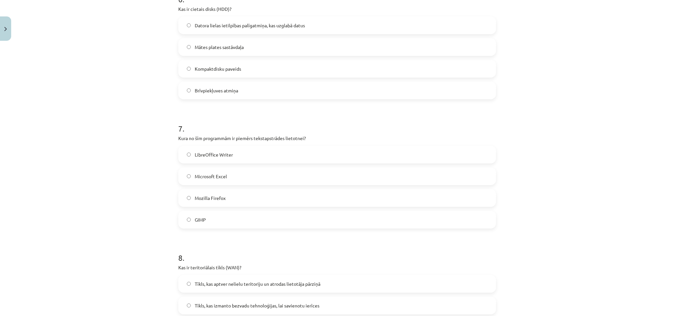
scroll to position [853, 0]
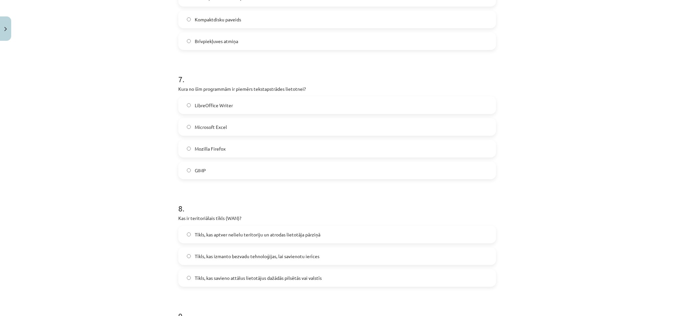
click at [317, 274] on label "Tīkls, kas savieno attālus lietotājus dažādās pilsētās vai valstīs" at bounding box center [337, 278] width 316 height 16
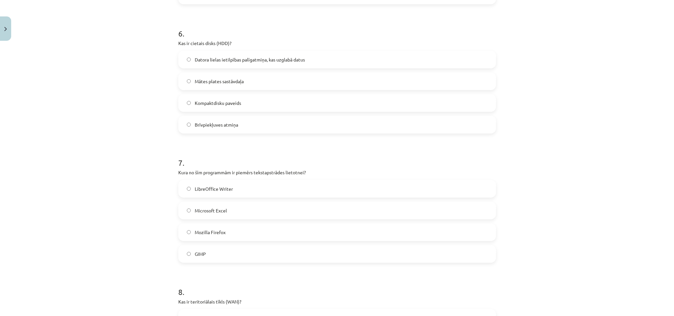
scroll to position [754, 0]
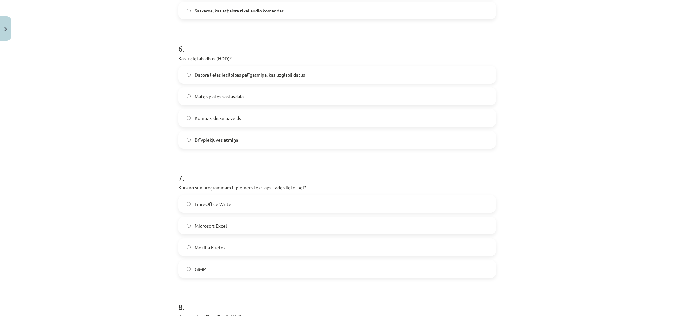
click at [229, 75] on span "Datora lielas ietilpības palīgatmiņa, kas uzglabā datus" at bounding box center [250, 74] width 110 height 7
click at [230, 209] on label "LibreOffice Writer" at bounding box center [337, 204] width 316 height 16
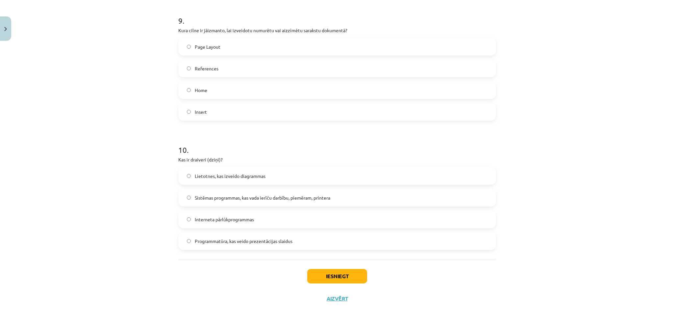
scroll to position [1149, 0]
click at [414, 93] on label "Home" at bounding box center [337, 89] width 316 height 16
click at [279, 197] on span "Sistēmas programmas, kas vada ierīču darbību, piemēram, printera" at bounding box center [263, 197] width 136 height 7
click at [325, 275] on button "Iesniegt" at bounding box center [337, 275] width 60 height 14
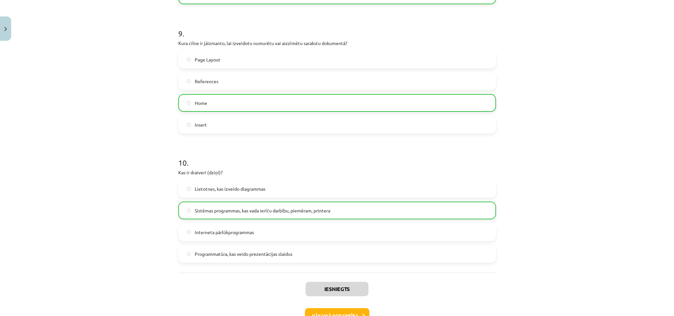
scroll to position [1179, 0]
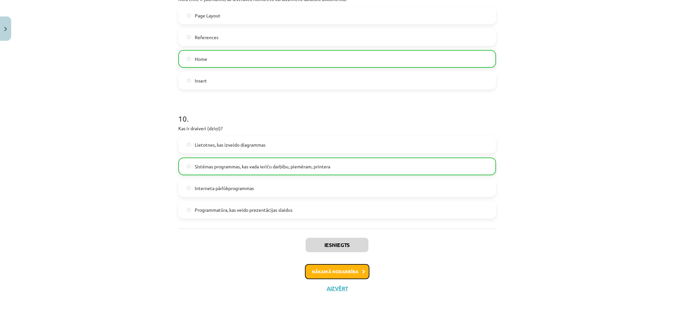
click at [338, 266] on button "Nākamā nodarbība" at bounding box center [337, 271] width 64 height 15
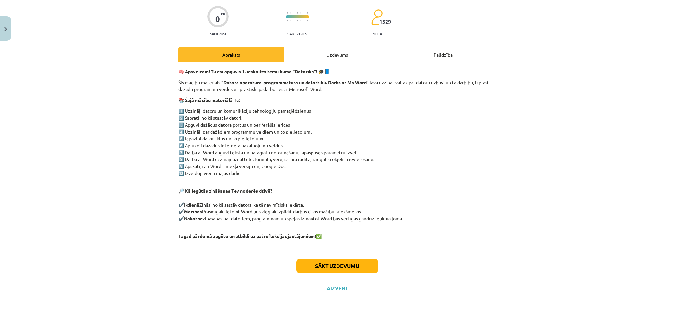
scroll to position [16, 0]
click at [338, 266] on button "Sākt uzdevumu" at bounding box center [337, 266] width 82 height 14
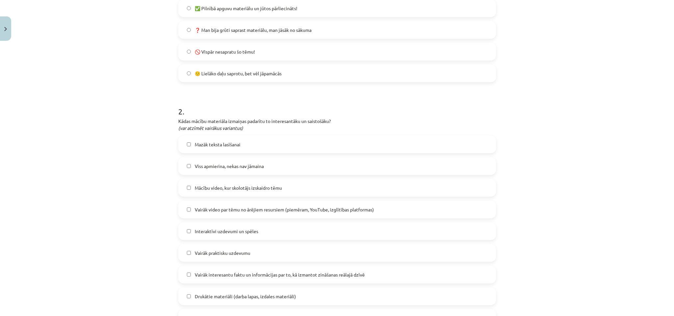
scroll to position [0, 0]
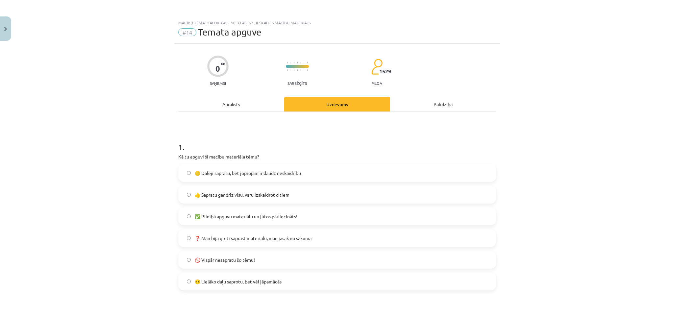
click at [206, 198] on span "👍 Sapratu gandrīz visu, varu izskaidrot citiem" at bounding box center [242, 194] width 95 height 7
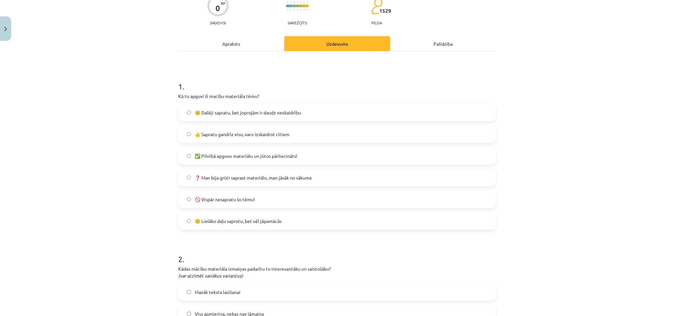
scroll to position [148, 0]
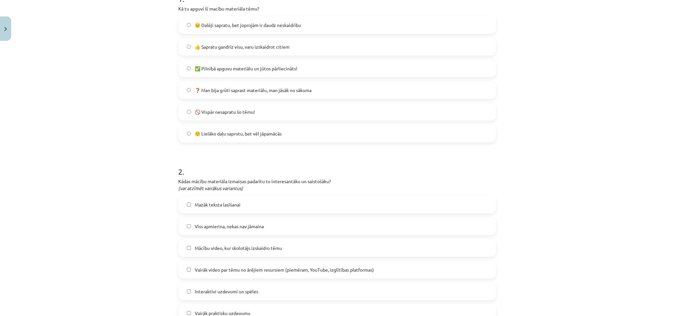
click at [242, 74] on label "✅ Pilnībā apguvu materiālu un jūtos pārliecināts!" at bounding box center [337, 68] width 316 height 16
click at [259, 130] on span "🙂 Lielāko daļu saprotu, bet vēl jāpamācās" at bounding box center [238, 133] width 87 height 7
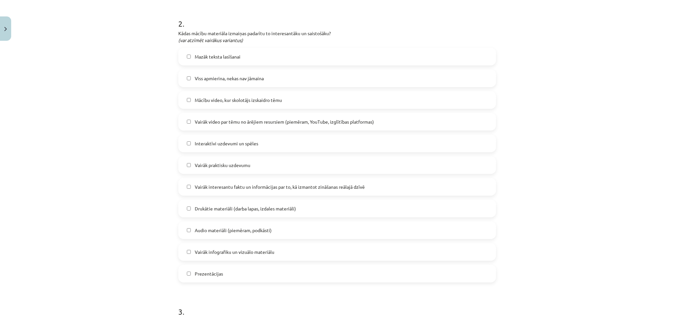
scroll to position [197, 0]
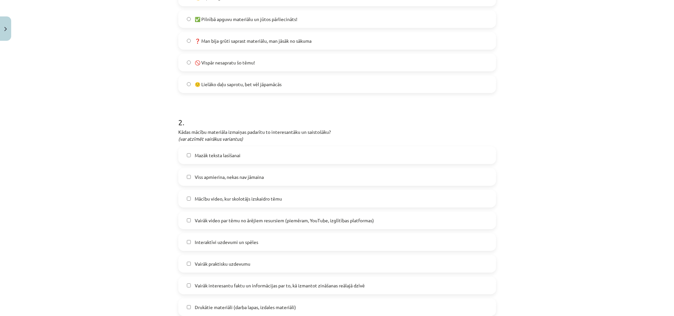
click at [251, 64] on span "🚫 Vispār nesapratu šo tēmu!" at bounding box center [225, 62] width 60 height 7
click at [218, 41] on span "❓ Man bija grūti saprast materiālu, man jāsāk no sākuma" at bounding box center [253, 40] width 117 height 7
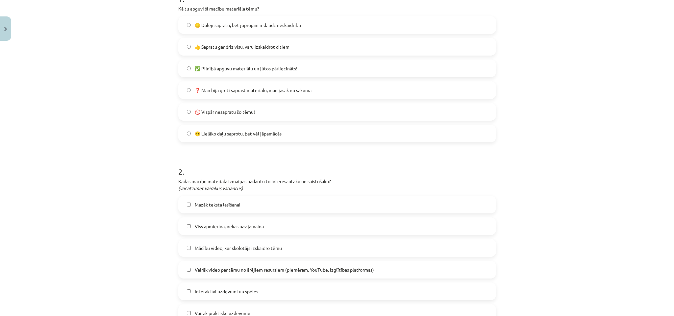
click at [218, 64] on label "✅ Pilnībā apguvu materiālu un jūtos pārliecināts!" at bounding box center [337, 68] width 316 height 16
click at [213, 50] on span "👍 Sapratu gandrīz visu, varu izskaidrot citiem" at bounding box center [242, 46] width 95 height 7
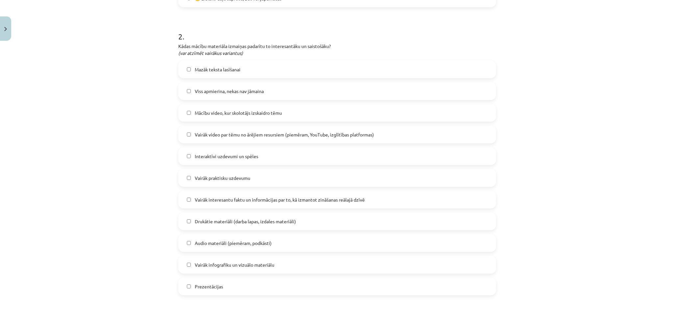
scroll to position [307, 0]
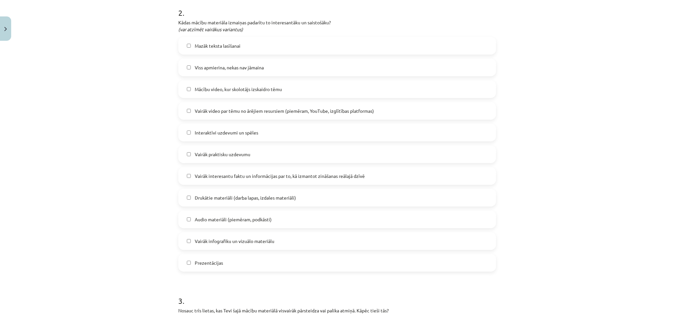
click at [207, 37] on div "Mazāk teksta lasīšanai" at bounding box center [337, 46] width 318 height 18
click at [187, 63] on label "Viss apmierina, nekas nav jāmaina" at bounding box center [337, 67] width 316 height 16
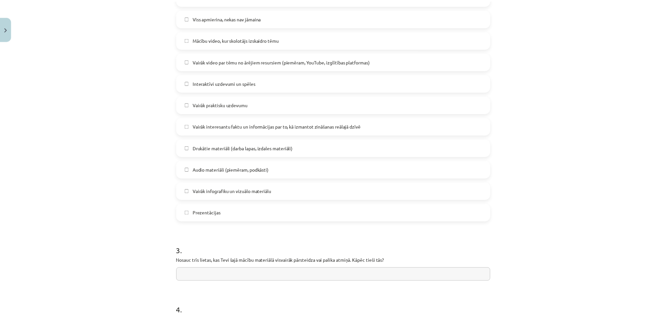
scroll to position [455, 0]
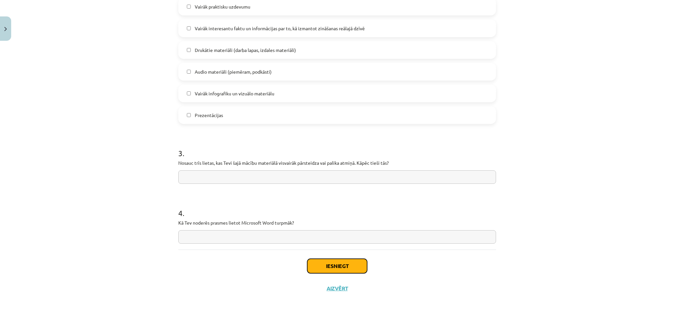
click at [330, 265] on button "Iesniegt" at bounding box center [337, 266] width 60 height 14
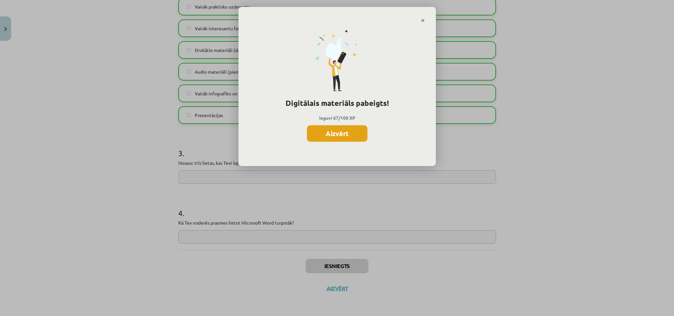
click at [323, 138] on button "Aizvērt" at bounding box center [337, 133] width 61 height 16
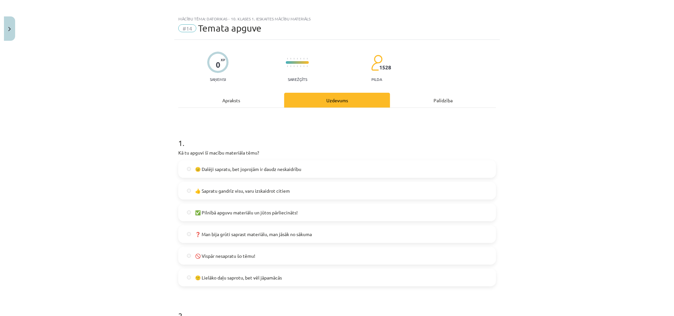
scroll to position [0, 0]
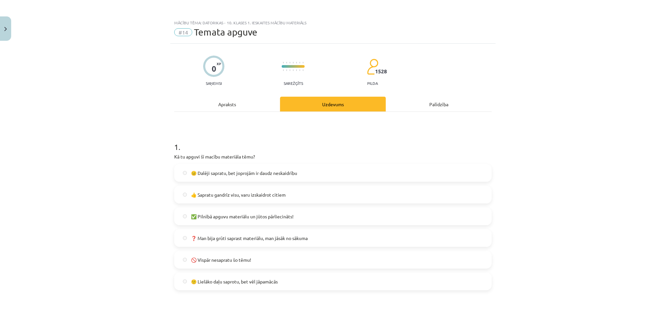
click at [0, 8] on div "Mācību tēma: Datorikas - 10. klases 1. ieskaites mācību materiāls #14 Temata ap…" at bounding box center [333, 158] width 666 height 316
click at [3, 25] on button "Close" at bounding box center [5, 28] width 11 height 24
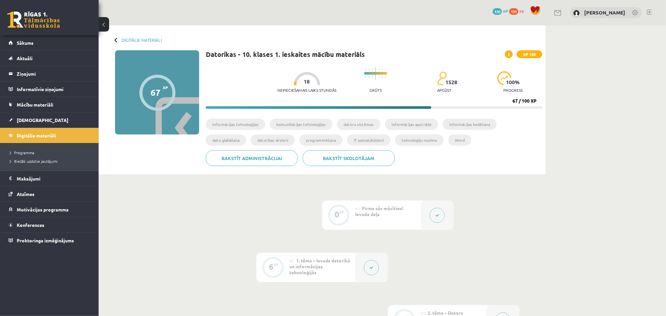
click at [25, 47] on link "Sākums" at bounding box center [50, 42] width 82 height 15
